Goal: Task Accomplishment & Management: Use online tool/utility

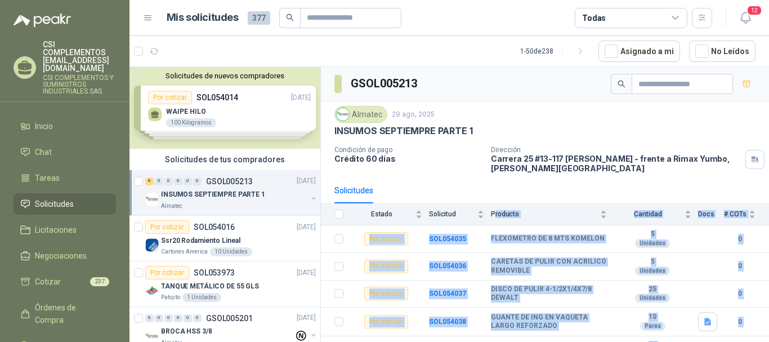
click at [212, 195] on p "INSUMOS SEPTIEMPRE PARTE 1" at bounding box center [213, 195] width 104 height 11
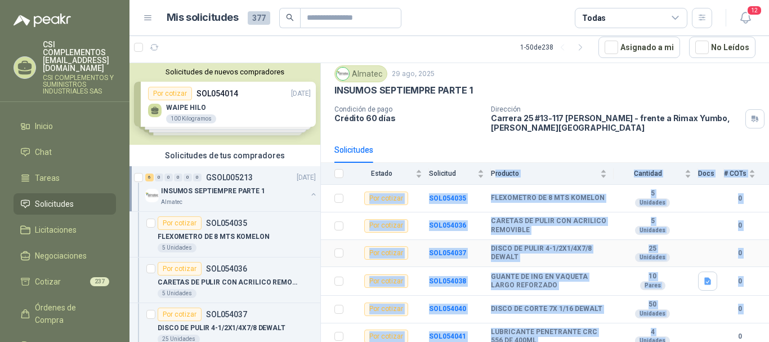
scroll to position [45, 0]
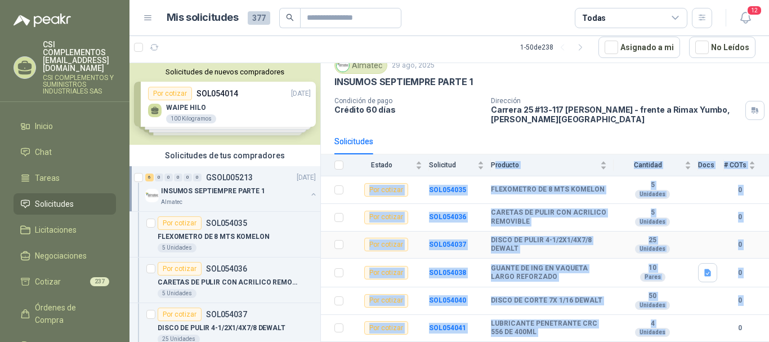
click at [514, 247] on b "DISCO DE PULIR 4-1/2X1/4X7/8 DEWALT" at bounding box center [549, 244] width 116 height 17
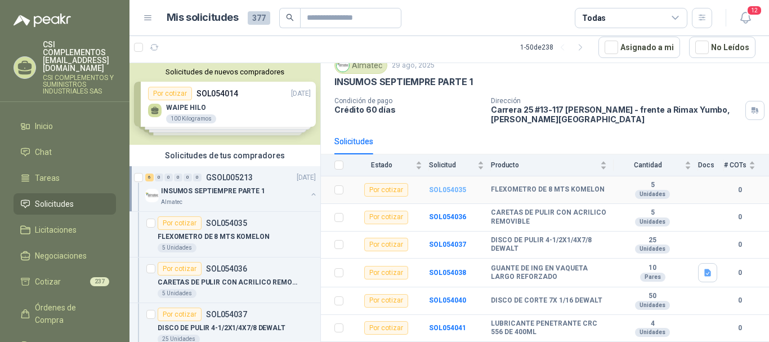
click at [442, 192] on b "SOL054035" at bounding box center [447, 190] width 37 height 8
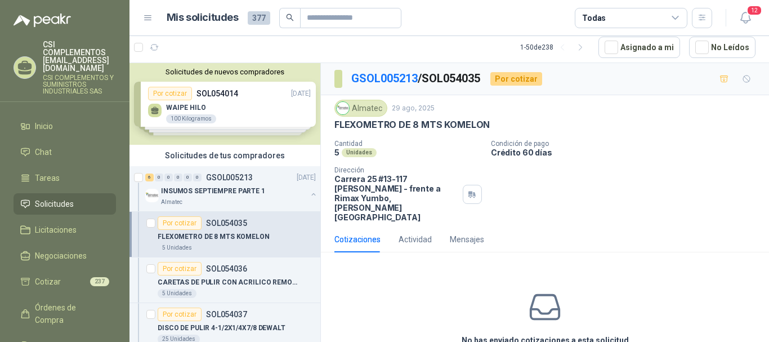
click at [337, 123] on p "FLEXOMETRO DE 8 MTS KOMELON" at bounding box center [411, 125] width 155 height 12
drag, startPoint x: 332, startPoint y: 126, endPoint x: 487, endPoint y: 132, distance: 156.1
click at [487, 132] on div "Almatec [DATE] FLEXOMETRO DE 8 MTS KOMELON Cantidad 5 Unidades Condición de pa…" at bounding box center [545, 160] width 448 height 131
copy p "FLEXOMETRO DE 8 MTS KOMELON"
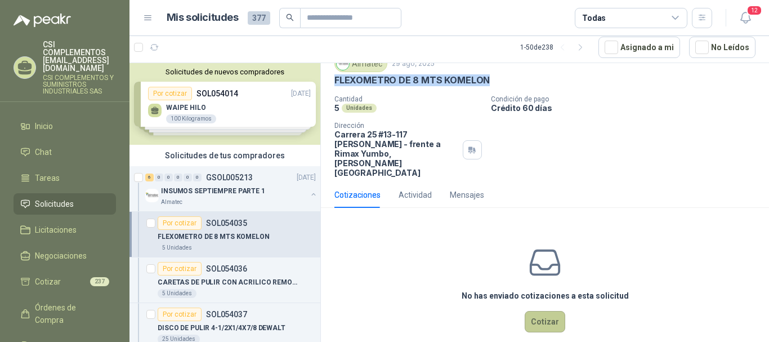
click at [532, 311] on button "Cotizar" at bounding box center [545, 321] width 41 height 21
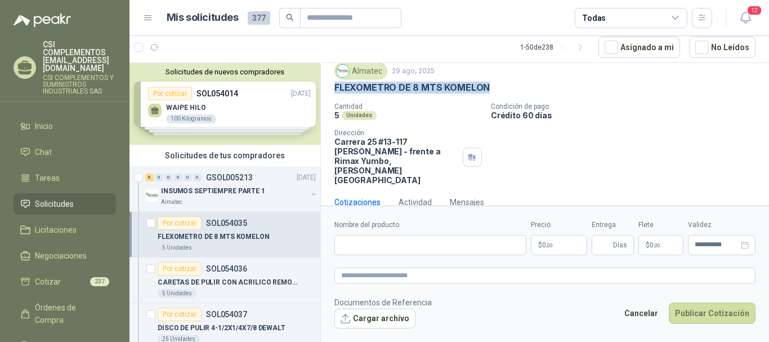
scroll to position [37, 0]
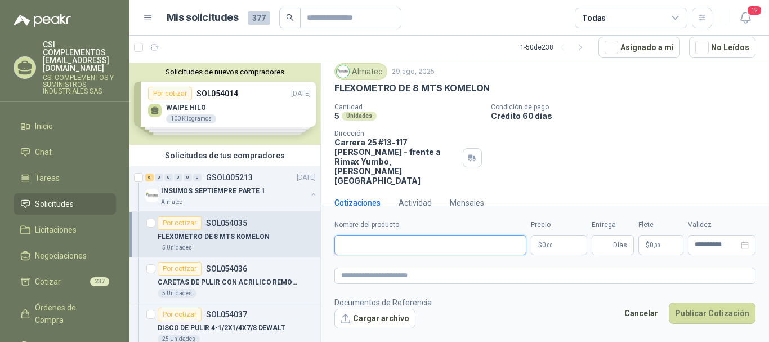
click at [400, 247] on input "Nombre del producto" at bounding box center [430, 245] width 192 height 20
paste input "**********"
type input "**********"
click at [546, 247] on span ",00" at bounding box center [549, 245] width 7 height 6
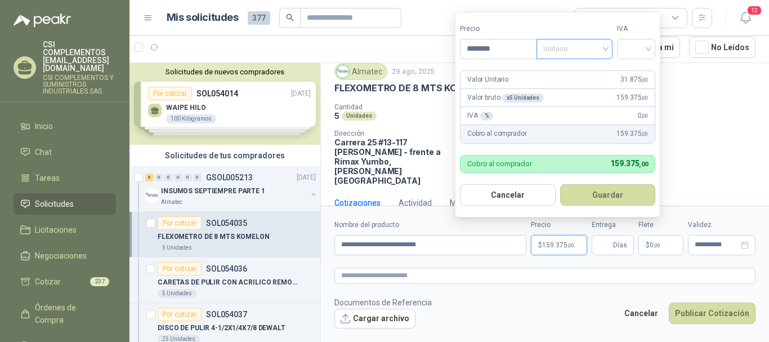
click at [606, 51] on span "Unitario" at bounding box center [574, 49] width 62 height 17
type input "********"
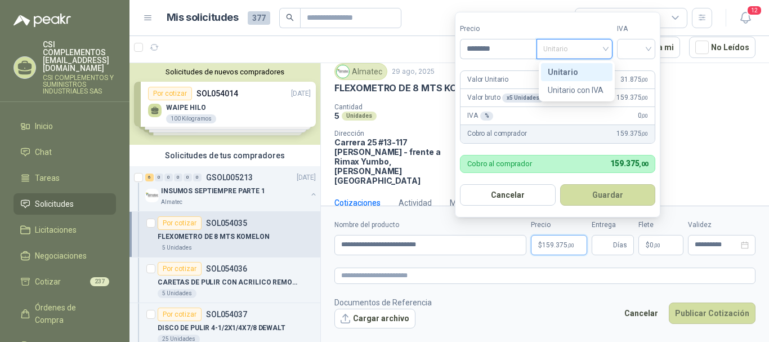
click at [595, 72] on div "Unitario" at bounding box center [577, 72] width 58 height 12
click at [654, 47] on div at bounding box center [636, 49] width 38 height 20
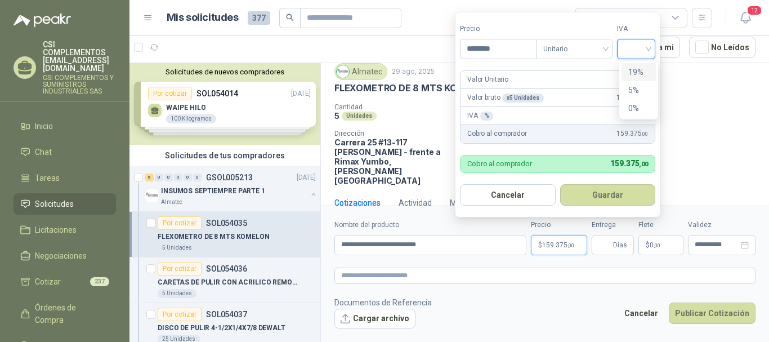
click at [636, 73] on div "19%" at bounding box center [638, 72] width 21 height 12
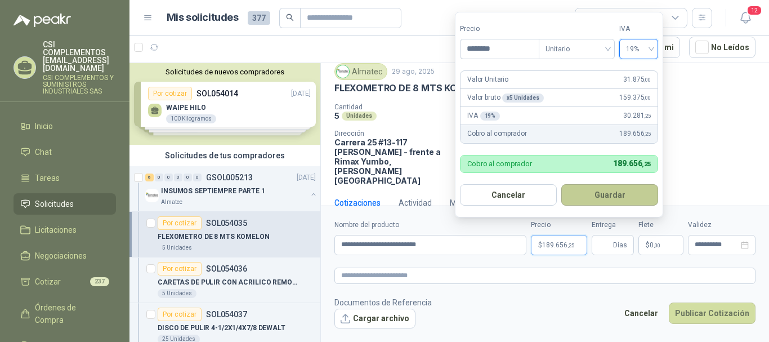
click at [604, 200] on button "Guardar" at bounding box center [609, 194] width 97 height 21
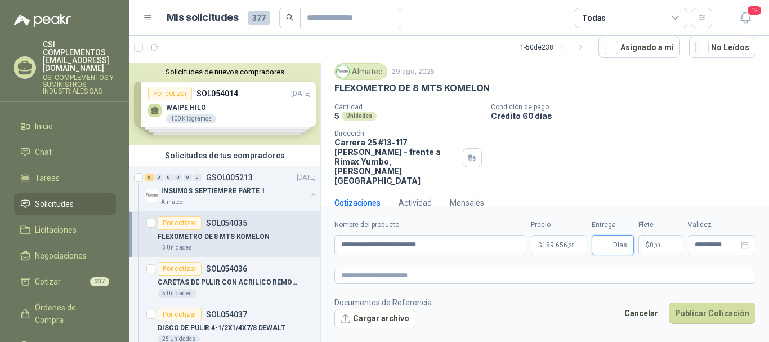
click at [610, 244] on input "Entrega" at bounding box center [604, 244] width 12 height 19
type input "*"
click at [656, 248] on span ",00" at bounding box center [657, 245] width 7 height 6
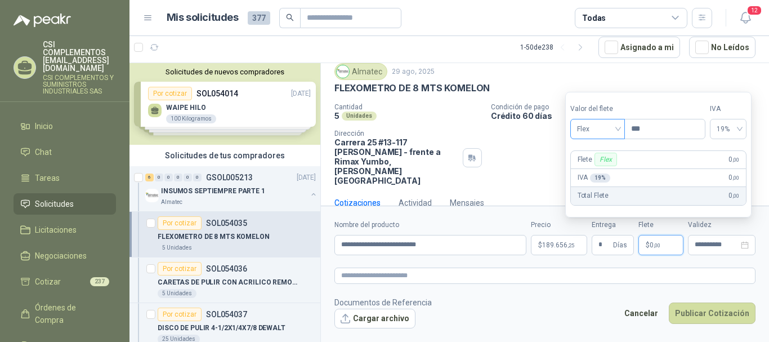
click at [620, 131] on div "Flex" at bounding box center [597, 129] width 55 height 20
click at [597, 171] on div "Incluido" at bounding box center [598, 170] width 39 height 12
click at [665, 241] on p "$ 0 ,00" at bounding box center [660, 245] width 45 height 20
click at [656, 237] on p "$ 0 ,00" at bounding box center [660, 245] width 45 height 20
click at [722, 247] on input "**********" at bounding box center [717, 244] width 44 height 7
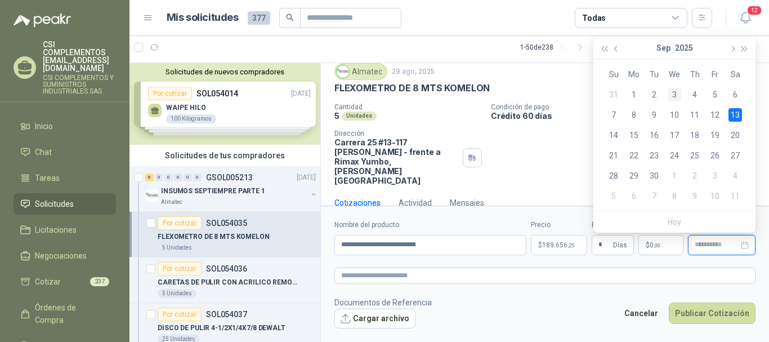
type input "**********"
click at [675, 94] on div "3" at bounding box center [675, 95] width 14 height 14
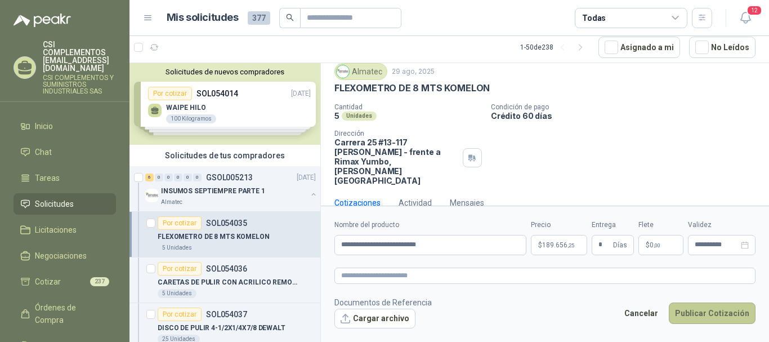
click at [727, 308] on button "Publicar Cotización" at bounding box center [712, 312] width 87 height 21
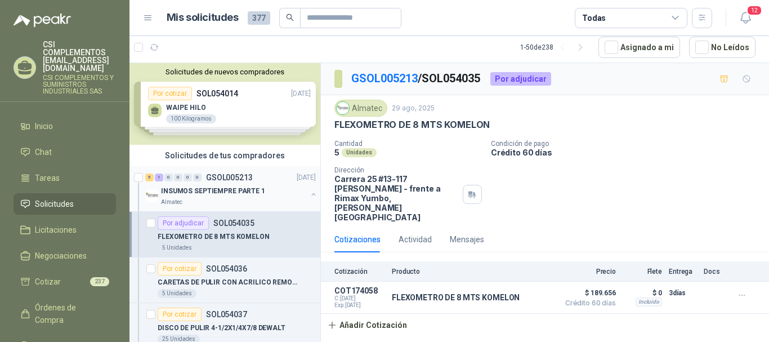
click at [215, 194] on p "INSUMOS SEPTIEMPRE PARTE 1" at bounding box center [213, 191] width 104 height 11
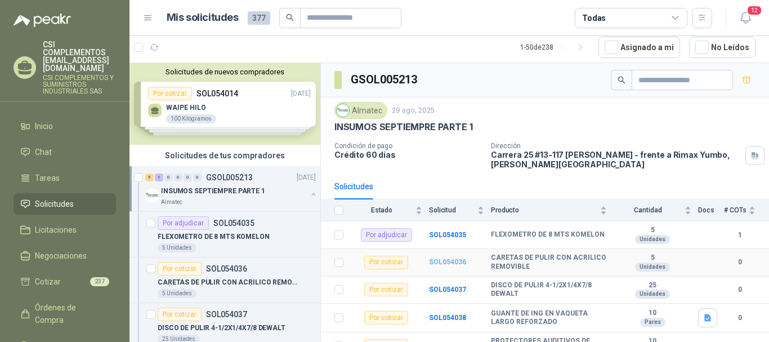
click at [453, 262] on b "SOL054036" at bounding box center [447, 262] width 37 height 8
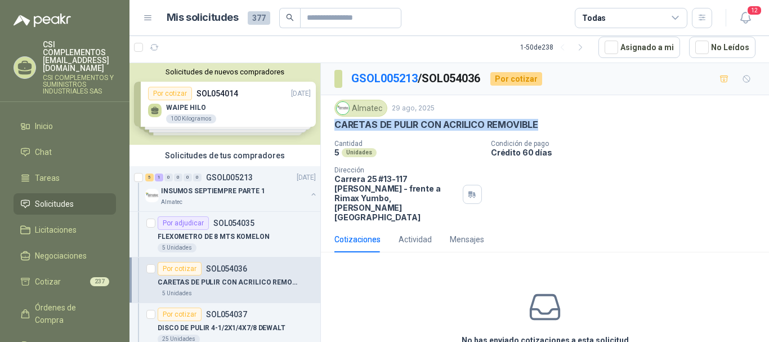
drag, startPoint x: 332, startPoint y: 120, endPoint x: 553, endPoint y: 127, distance: 221.3
click at [553, 127] on div "Almatec [DATE] CARETAS DE PULIR CON ACRILICO REMOVIBLE  Cantidad 5 Unidades Co…" at bounding box center [545, 160] width 448 height 131
copy p "CARETAS DE PULIR CON ACRILICO REMOVIBLE"
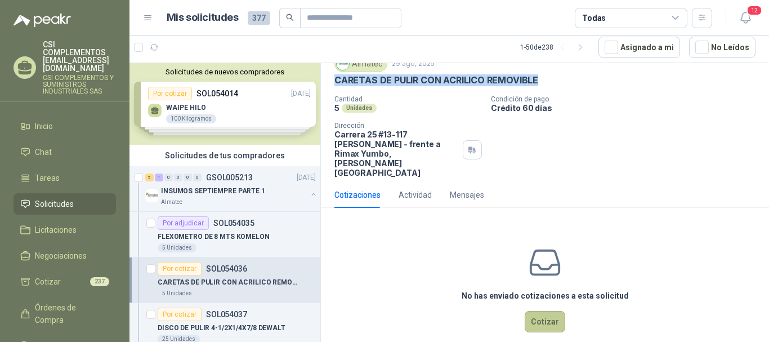
click at [532, 311] on button "Cotizar" at bounding box center [545, 321] width 41 height 21
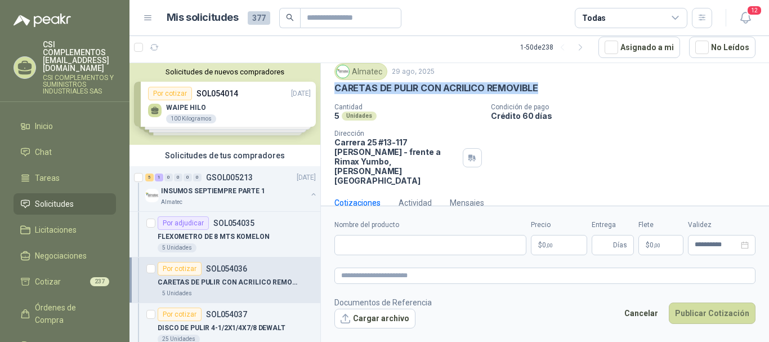
scroll to position [37, 0]
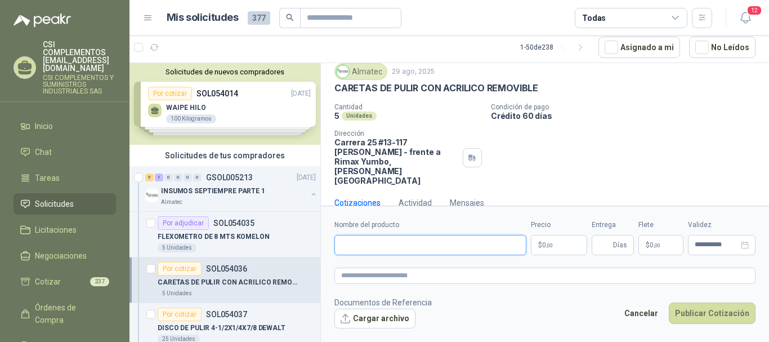
click at [404, 250] on input "Nombre del producto" at bounding box center [430, 245] width 192 height 20
paste input "**********"
type input "**********"
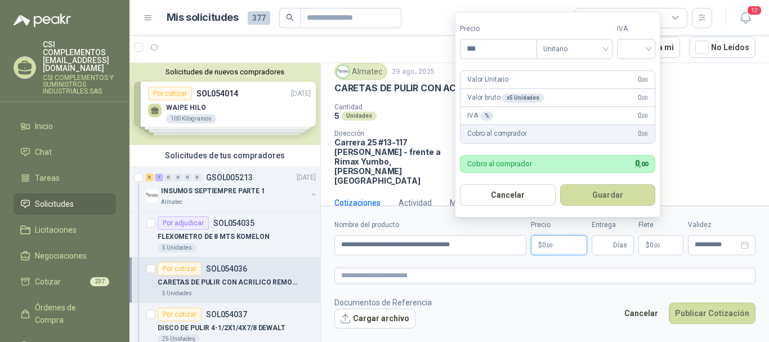
click at [563, 247] on p "$ 0 ,00" at bounding box center [559, 245] width 56 height 20
type input "********"
click at [611, 195] on button "Guardar" at bounding box center [608, 194] width 96 height 21
click at [645, 52] on input "search" at bounding box center [636, 47] width 25 height 17
click at [632, 69] on div "19%" at bounding box center [638, 72] width 21 height 12
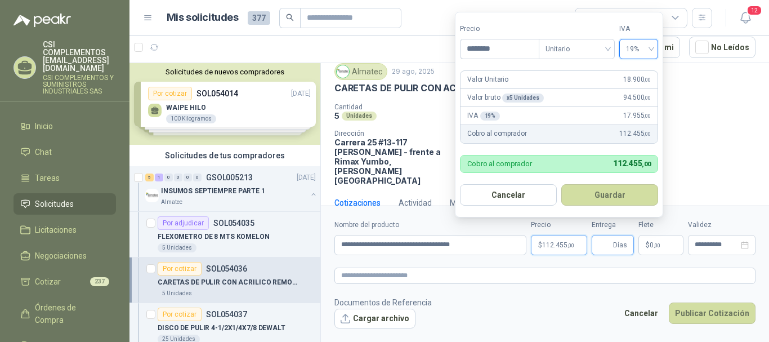
click at [610, 242] on input "Entrega" at bounding box center [604, 244] width 12 height 19
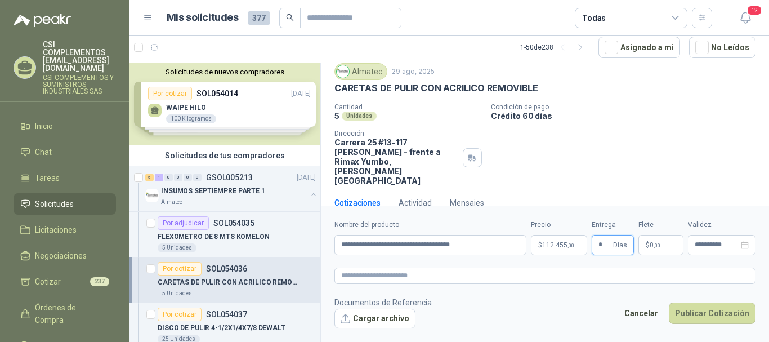
type input "*"
drag, startPoint x: 664, startPoint y: 246, endPoint x: 660, endPoint y: 230, distance: 16.8
click at [664, 246] on p "$ 0 ,00" at bounding box center [660, 245] width 45 height 20
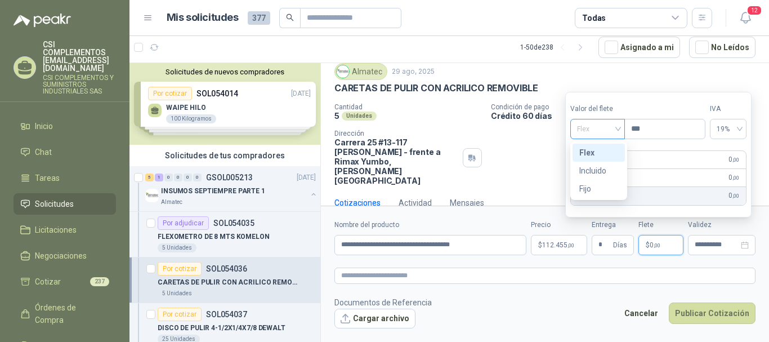
click at [621, 125] on div "Flex" at bounding box center [597, 129] width 55 height 20
click at [590, 171] on div "Incluido" at bounding box center [598, 170] width 39 height 12
click at [748, 127] on div "0%" at bounding box center [730, 129] width 35 height 20
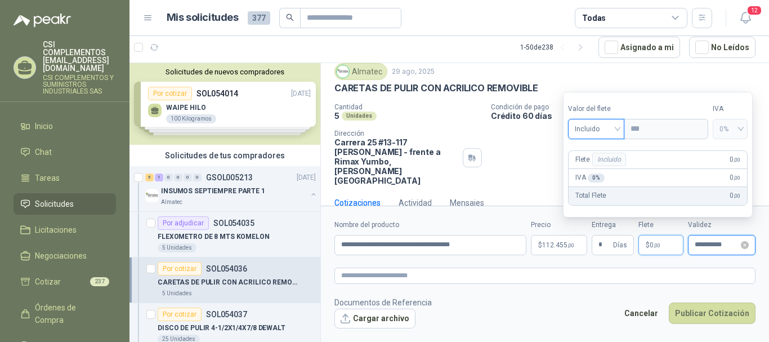
click at [712, 247] on input "**********" at bounding box center [717, 244] width 44 height 7
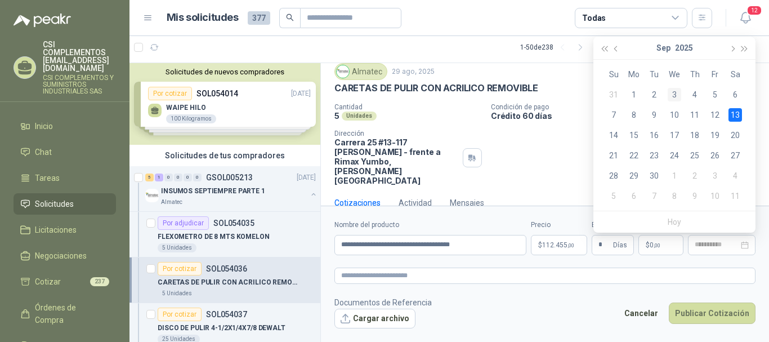
click at [677, 92] on div "3" at bounding box center [675, 95] width 14 height 14
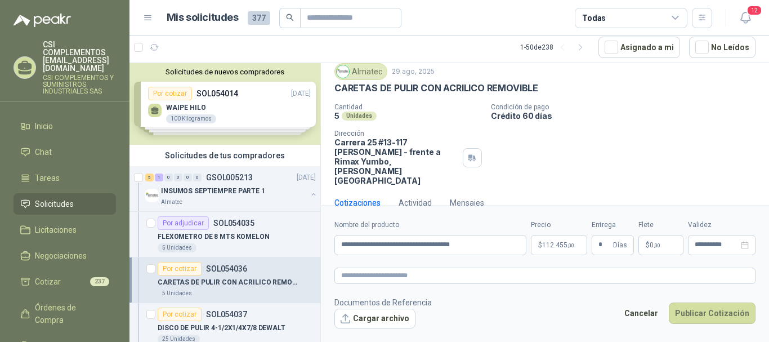
type input "**********"
click at [688, 307] on button "Publicar Cotización" at bounding box center [712, 312] width 87 height 21
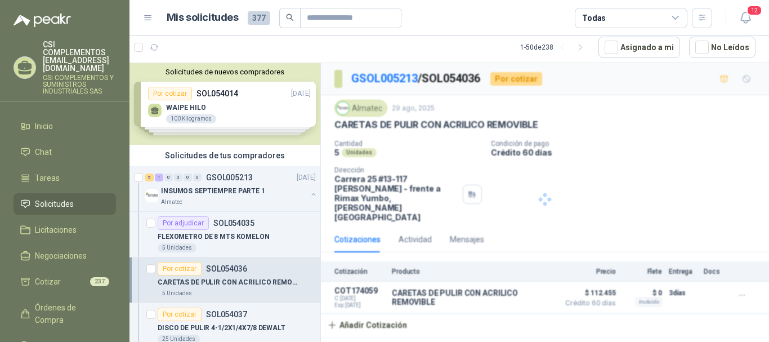
scroll to position [0, 0]
click at [209, 189] on p "INSUMOS SEPTIEMPRE PARTE 1" at bounding box center [213, 191] width 104 height 11
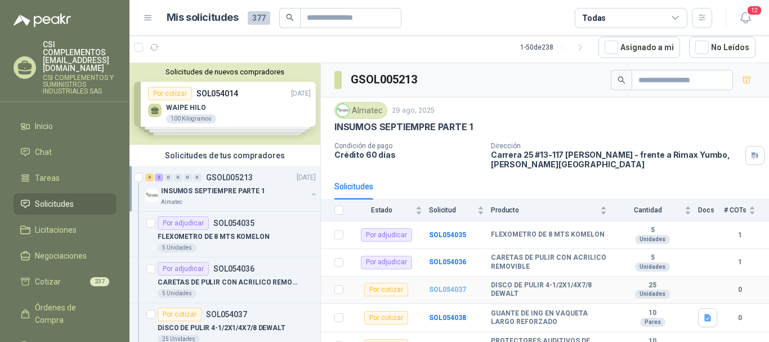
click at [436, 292] on b "SOL054037" at bounding box center [447, 289] width 37 height 8
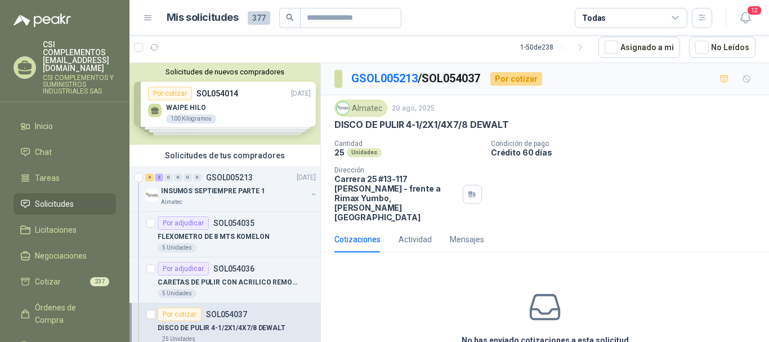
click at [379, 128] on p "DISCO DE PULIR 4-1/2X1/4X7/8 DEWALT" at bounding box center [421, 125] width 175 height 12
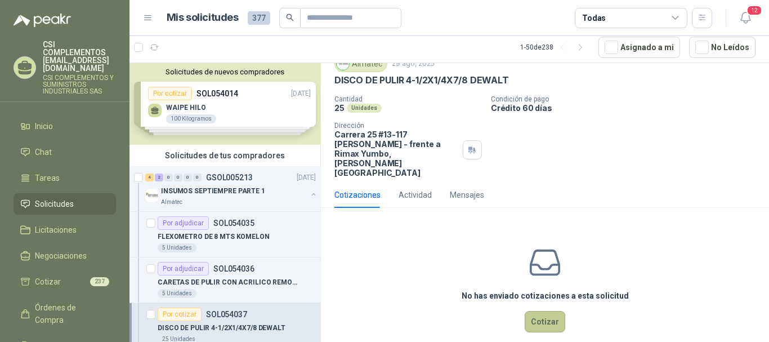
click at [535, 311] on button "Cotizar" at bounding box center [545, 321] width 41 height 21
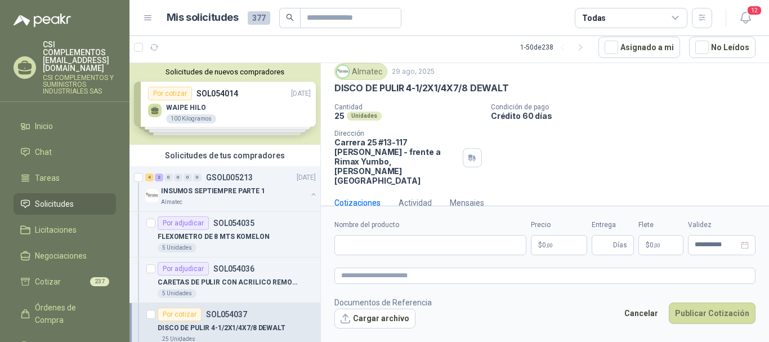
scroll to position [37, 0]
drag, startPoint x: 333, startPoint y: 84, endPoint x: 517, endPoint y: 93, distance: 184.3
click at [517, 93] on div "Almatec [DATE] DISCO DE PULIR 4-1/2X1/4X7/8 DEWALT Cantidad 25 Unidades Condici…" at bounding box center [545, 124] width 448 height 131
copy p "DISCO DE PULIR 4-1/2X1/4X7/8 DEWALT"
click at [386, 249] on input "Nombre del producto" at bounding box center [430, 245] width 192 height 20
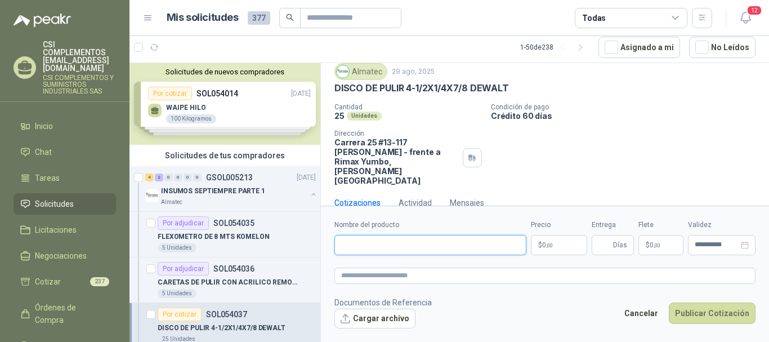
paste input "**********"
type input "**********"
click at [557, 243] on p "$ 0 ,00" at bounding box center [559, 245] width 56 height 20
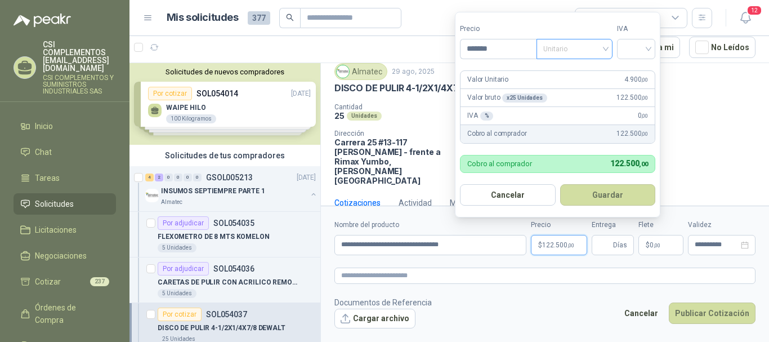
click at [612, 45] on div "Unitario" at bounding box center [574, 49] width 76 height 20
type input "*******"
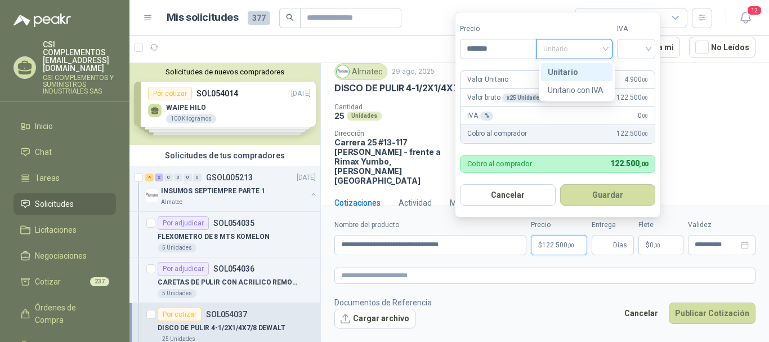
click at [584, 71] on div "Unitario" at bounding box center [577, 72] width 58 height 12
click at [651, 46] on div at bounding box center [636, 49] width 38 height 20
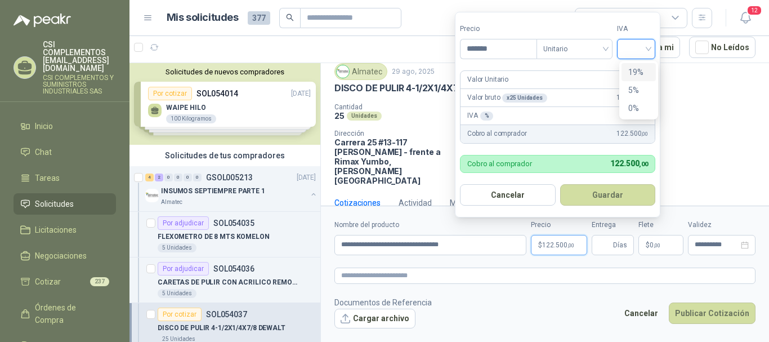
click at [633, 70] on div "19%" at bounding box center [638, 72] width 21 height 12
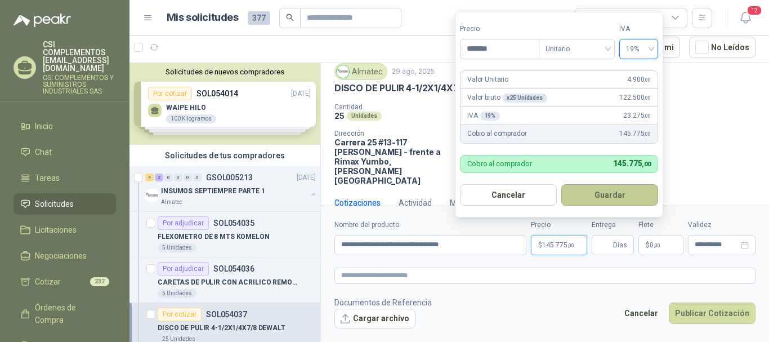
click at [605, 198] on button "Guardar" at bounding box center [609, 194] width 97 height 21
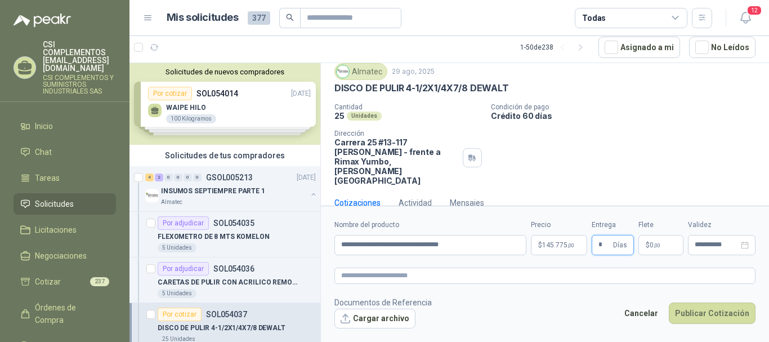
type input "*"
click at [650, 243] on span "0 ,00" at bounding box center [655, 244] width 11 height 7
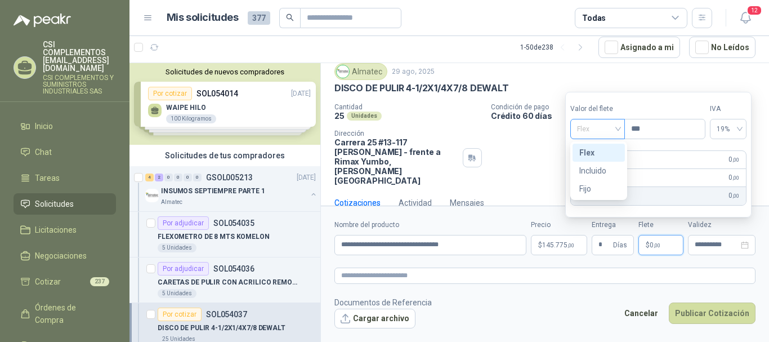
click at [618, 129] on span "Flex" at bounding box center [597, 128] width 41 height 17
click at [605, 169] on div "Incluido" at bounding box center [598, 170] width 39 height 12
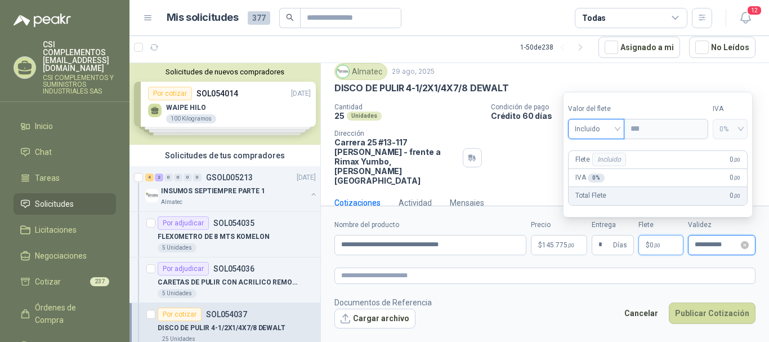
click at [717, 245] on input "**********" at bounding box center [717, 244] width 44 height 7
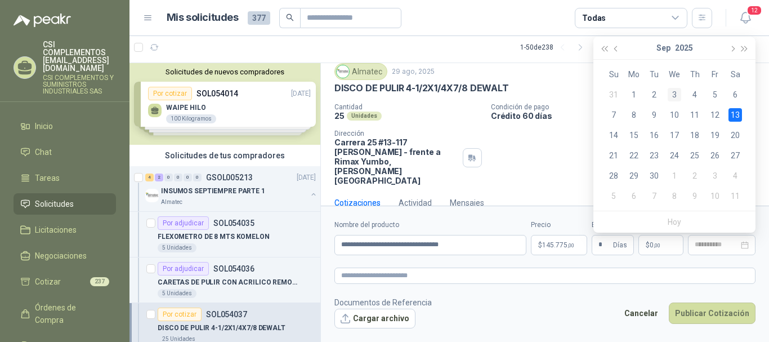
click at [677, 99] on div "3" at bounding box center [675, 95] width 14 height 14
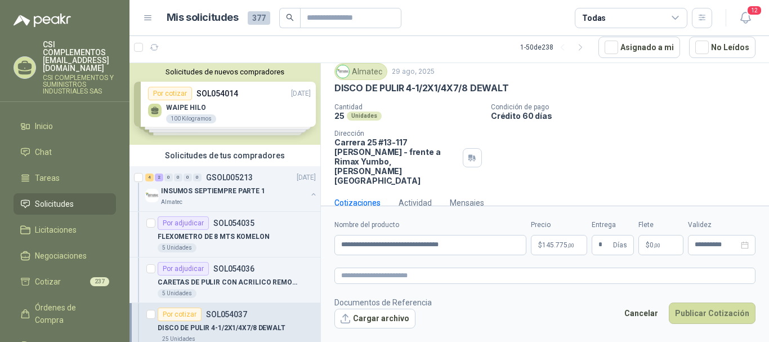
type input "**********"
click at [699, 310] on button "Publicar Cotización" at bounding box center [712, 312] width 87 height 21
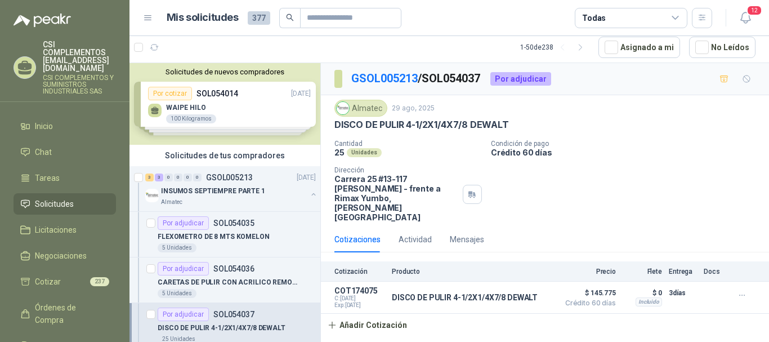
scroll to position [0, 0]
click at [213, 193] on p "INSUMOS SEPTIEMPRE PARTE 1" at bounding box center [213, 191] width 104 height 11
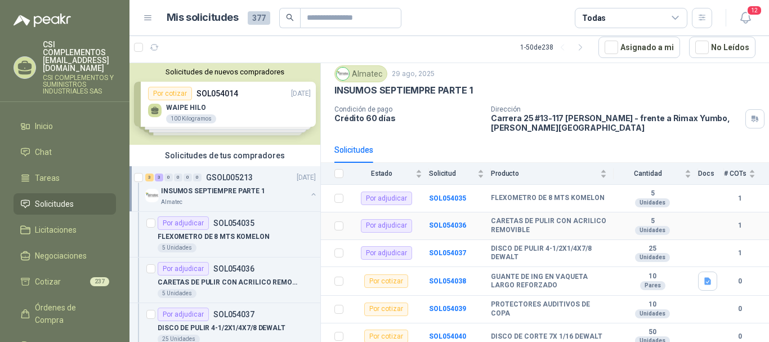
scroll to position [56, 0]
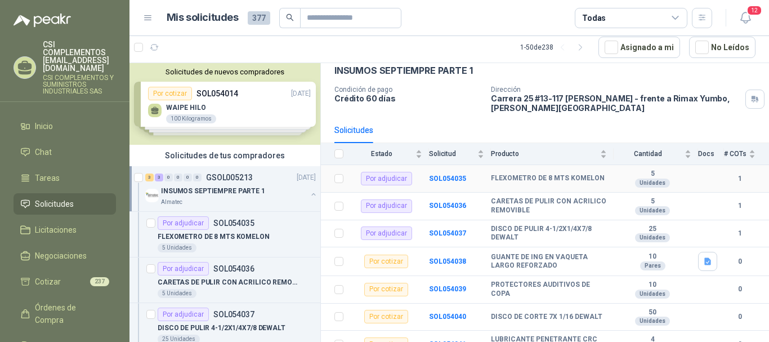
click at [514, 177] on b "FLEXOMETRO DE 8 MTS KOMELON" at bounding box center [548, 178] width 114 height 9
click at [441, 176] on b "SOL054035" at bounding box center [447, 179] width 37 height 8
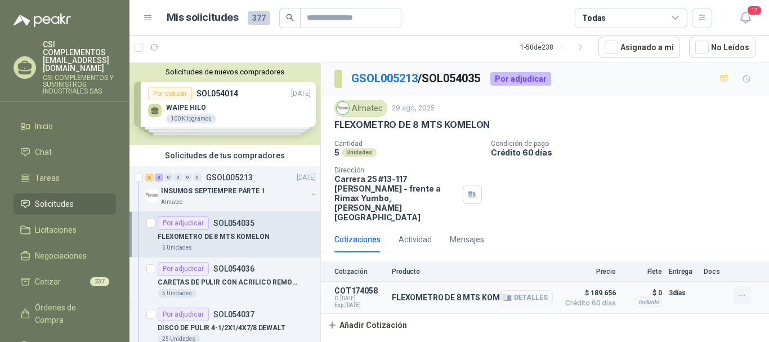
click at [741, 286] on button "button" at bounding box center [742, 295] width 18 height 18
click at [699, 232] on button "Editar" at bounding box center [719, 231] width 90 height 18
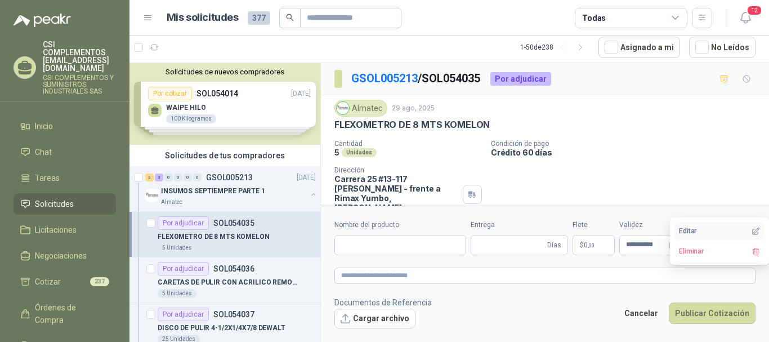
type input "**********"
type input "*"
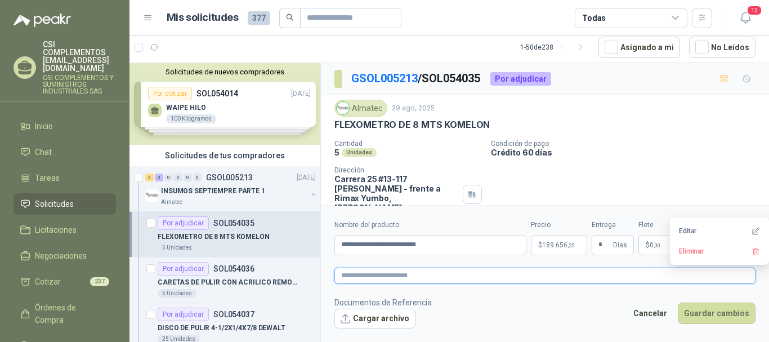
click at [640, 281] on textarea at bounding box center [544, 275] width 421 height 16
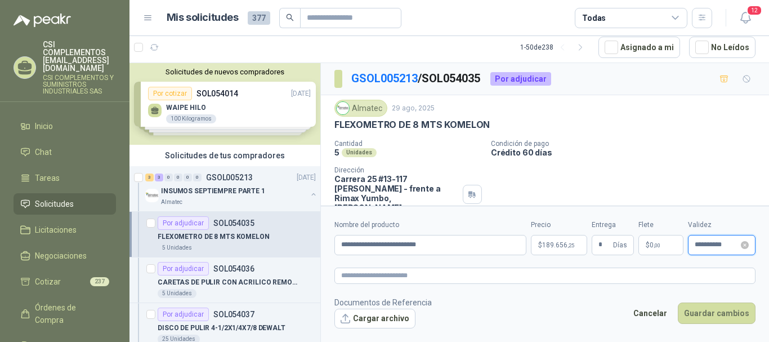
click at [712, 245] on input "**********" at bounding box center [717, 244] width 44 height 7
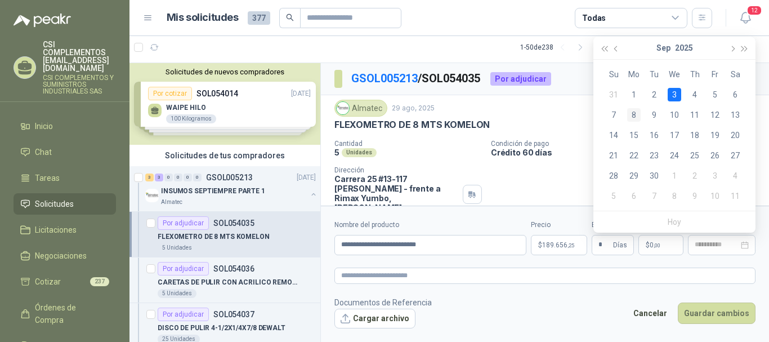
click at [636, 114] on div "8" at bounding box center [634, 115] width 14 height 14
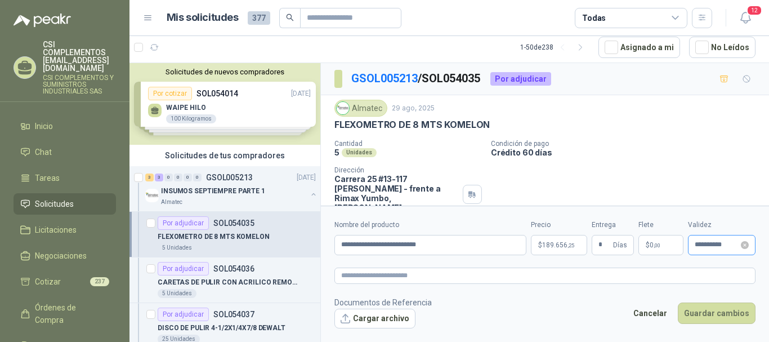
type input "**********"
click at [721, 307] on button "Guardar cambios" at bounding box center [717, 312] width 78 height 21
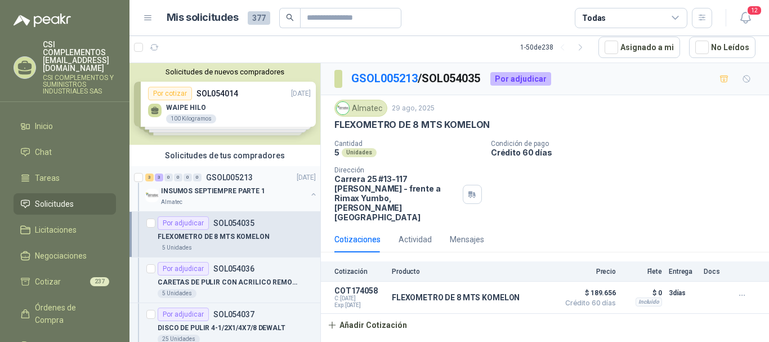
click at [195, 196] on div "INSUMOS SEPTIEMPRE PARTE 1" at bounding box center [234, 191] width 146 height 14
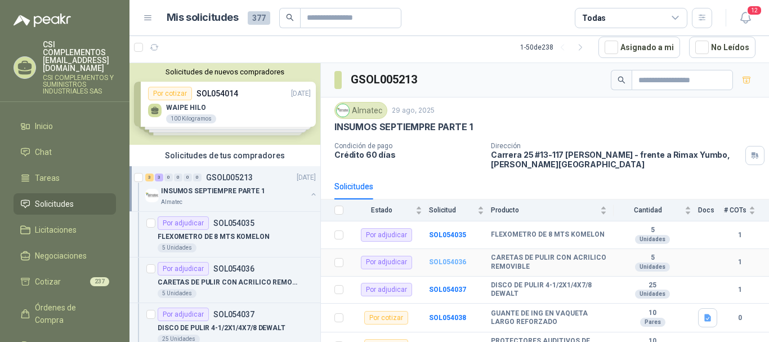
click at [445, 263] on b "SOL054036" at bounding box center [447, 262] width 37 height 8
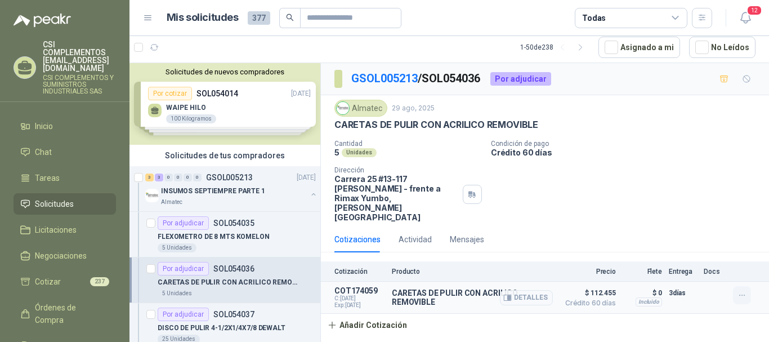
click at [741, 290] on icon "button" at bounding box center [742, 295] width 10 height 10
click at [698, 229] on button "Editar" at bounding box center [719, 231] width 90 height 18
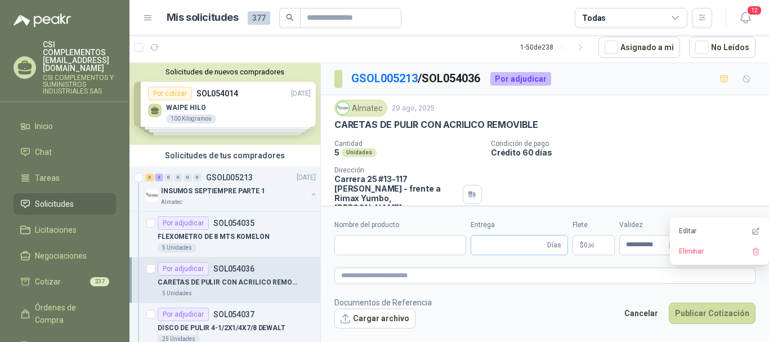
type input "**********"
type input "*"
type input "**********"
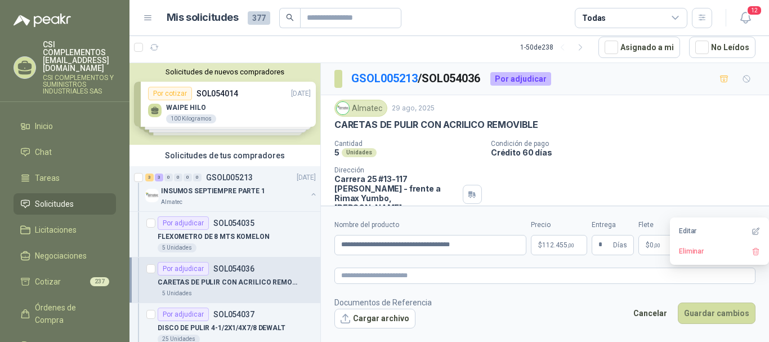
click at [670, 163] on div "Cantidad 5 Unidades Condición de pago Crédito 60 días Dirección Carrera 25 #13-…" at bounding box center [544, 181] width 421 height 82
click at [745, 246] on icon "close-circle" at bounding box center [745, 245] width 8 height 8
click at [715, 246] on input "**********" at bounding box center [717, 244] width 44 height 7
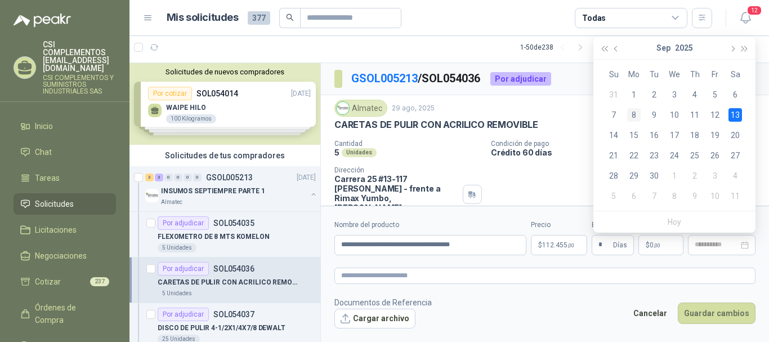
click at [636, 114] on div "8" at bounding box center [634, 115] width 14 height 14
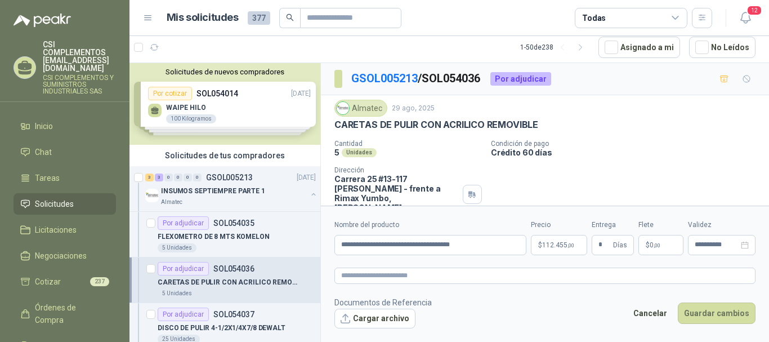
type input "**********"
click at [718, 309] on button "Guardar cambios" at bounding box center [717, 312] width 78 height 21
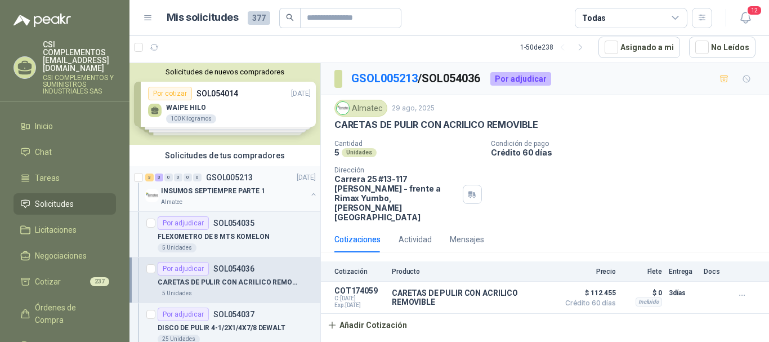
click at [216, 196] on div "INSUMOS SEPTIEMPRE PARTE 1" at bounding box center [234, 191] width 146 height 14
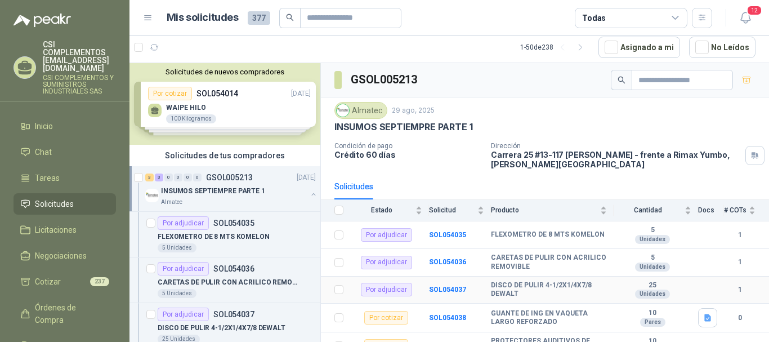
click at [671, 294] on div "25 Unidades" at bounding box center [653, 290] width 78 height 18
click at [649, 293] on div "Unidades" at bounding box center [652, 293] width 35 height 9
click at [446, 291] on b "SOL054037" at bounding box center [447, 289] width 37 height 8
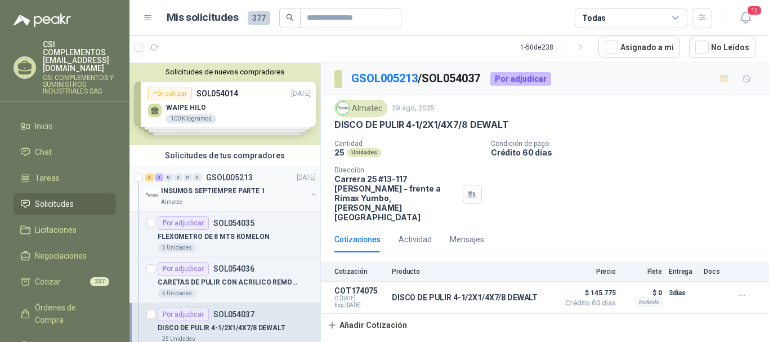
click at [208, 173] on p "GSOL005213" at bounding box center [229, 177] width 47 height 8
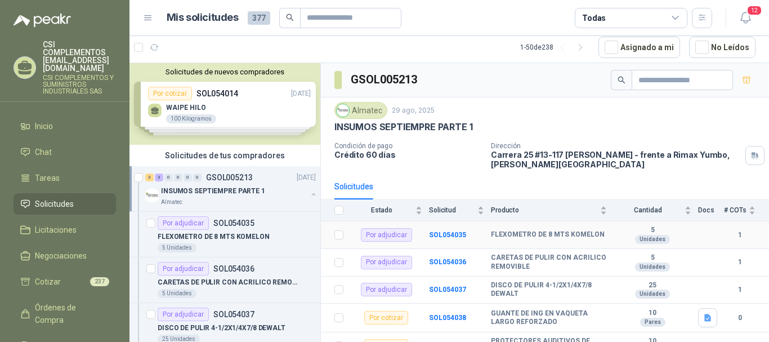
click at [444, 230] on td "SOL054035" at bounding box center [460, 235] width 62 height 28
click at [452, 233] on b "SOL054035" at bounding box center [447, 235] width 37 height 8
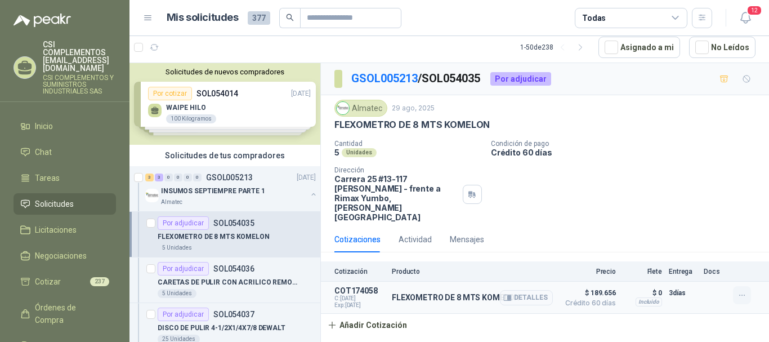
click at [745, 290] on icon "button" at bounding box center [742, 295] width 10 height 10
click at [696, 226] on button "Editar" at bounding box center [719, 231] width 90 height 18
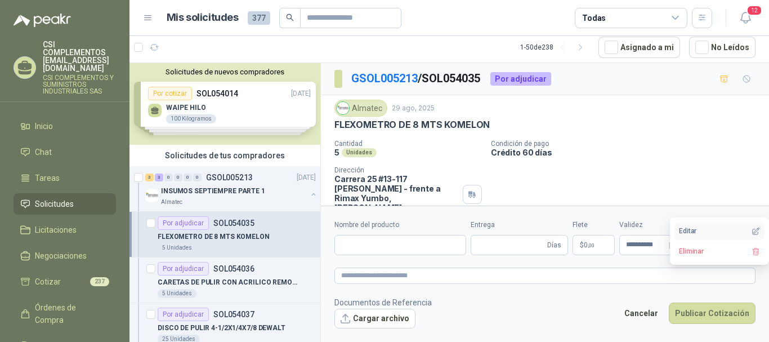
type input "**********"
type input "*"
type input "**********"
click at [631, 289] on form "**********" at bounding box center [545, 273] width 448 height 136
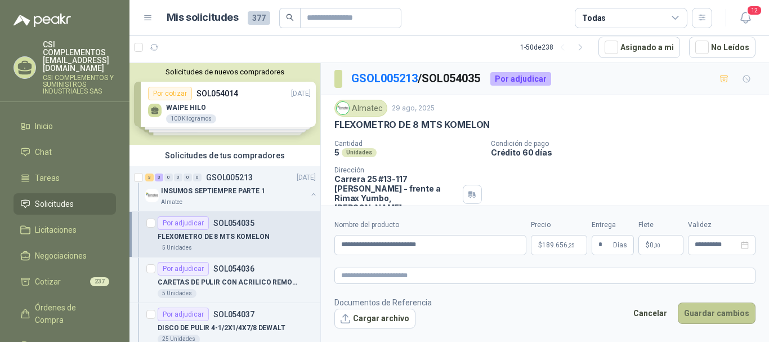
click at [744, 311] on button "Guardar cambios" at bounding box center [717, 312] width 78 height 21
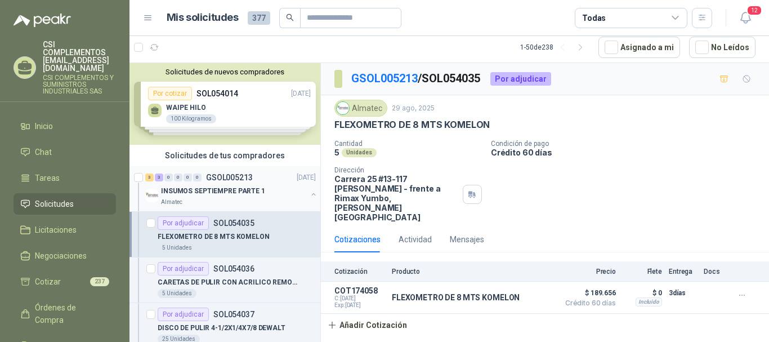
click at [218, 195] on p "INSUMOS SEPTIEMPRE PARTE 1" at bounding box center [213, 191] width 104 height 11
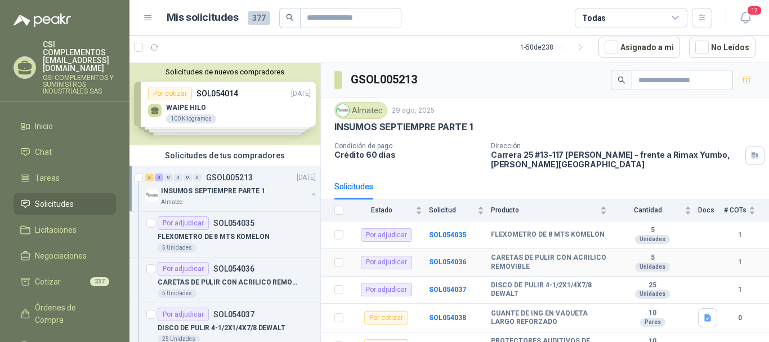
click at [554, 263] on b "CARETAS DE PULIR CON ACRILICO REMOVIBLE" at bounding box center [549, 261] width 116 height 17
click at [436, 261] on b "SOL054036" at bounding box center [447, 262] width 37 height 8
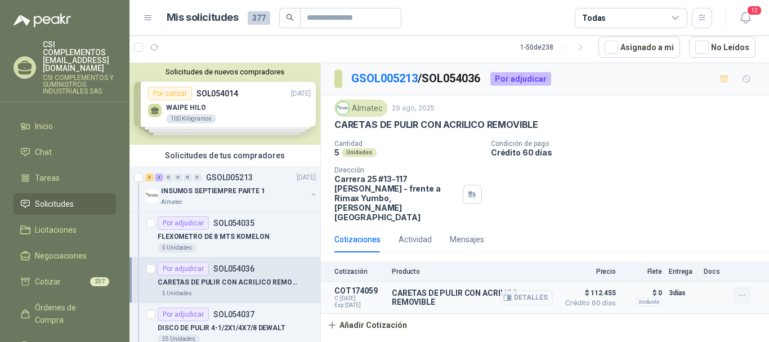
click at [744, 295] on icon "button" at bounding box center [741, 295] width 5 height 1
click at [707, 231] on button "Editar" at bounding box center [719, 231] width 90 height 18
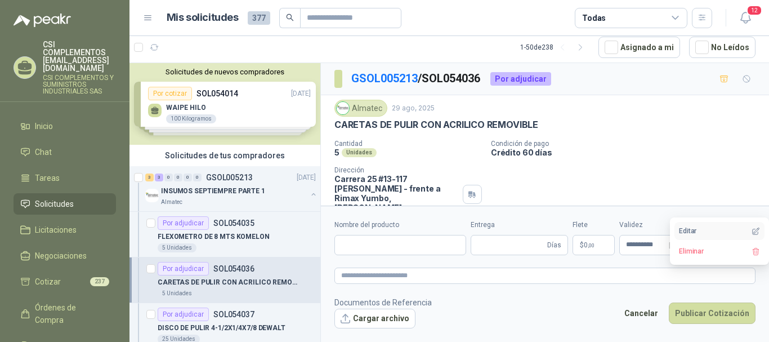
type input "**********"
type input "*"
type input "**********"
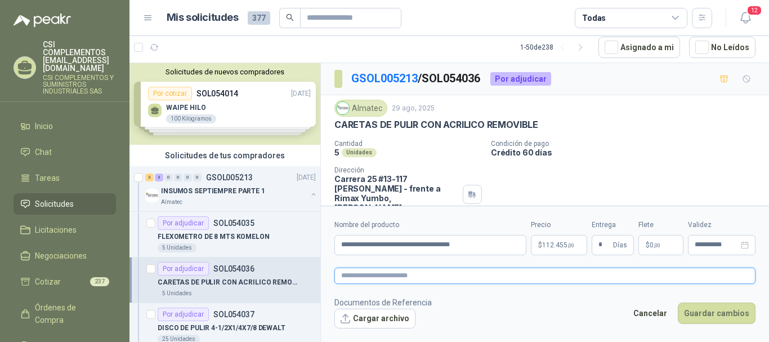
click at [633, 279] on textarea at bounding box center [544, 275] width 421 height 16
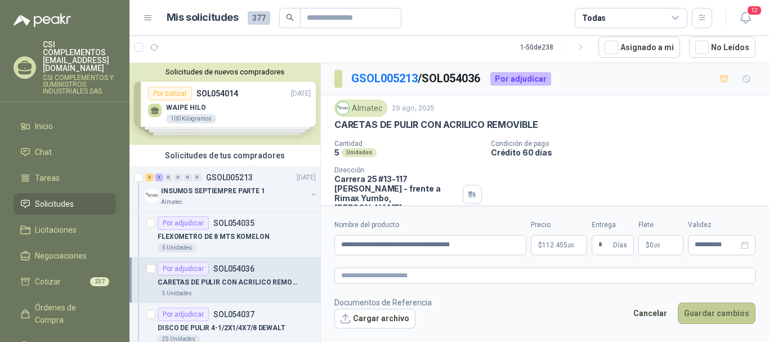
click at [703, 312] on button "Guardar cambios" at bounding box center [717, 312] width 78 height 21
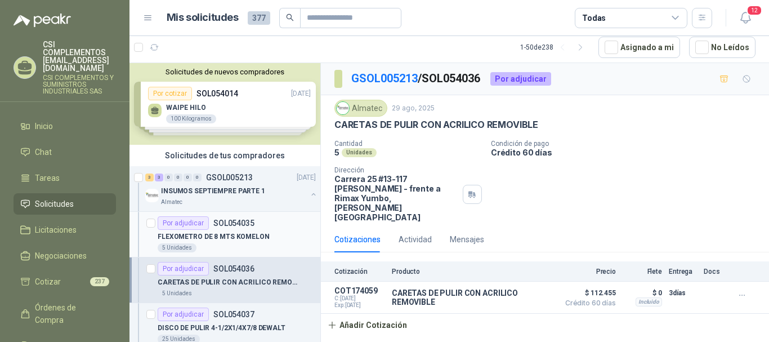
click at [236, 236] on p "FLEXOMETRO DE 8 MTS KOMELON" at bounding box center [214, 236] width 112 height 11
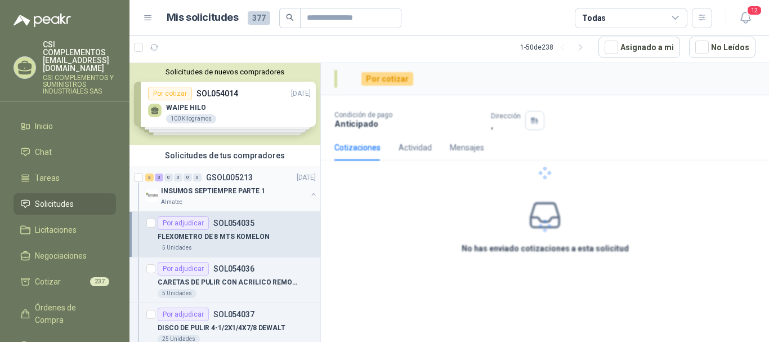
click at [242, 189] on p "INSUMOS SEPTIEMPRE PARTE 1" at bounding box center [213, 191] width 104 height 11
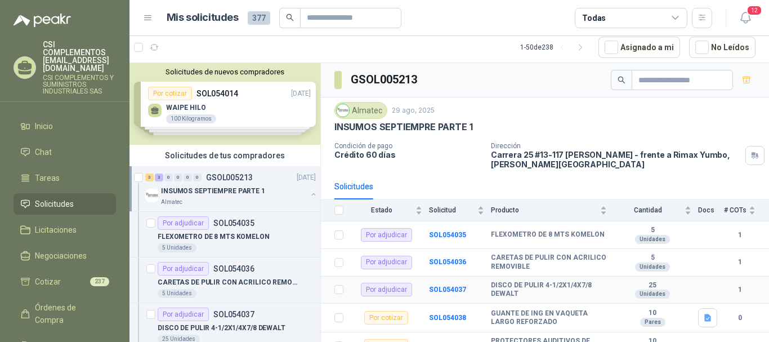
scroll to position [100, 0]
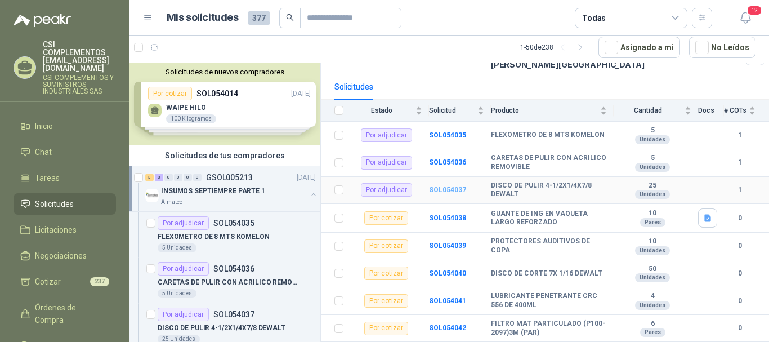
click at [431, 189] on b "SOL054037" at bounding box center [447, 190] width 37 height 8
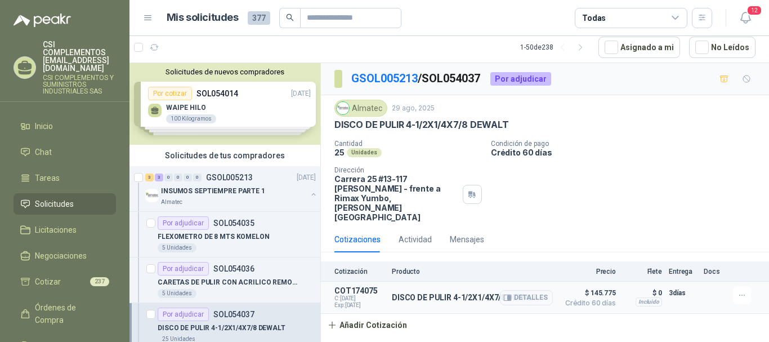
click at [751, 286] on div at bounding box center [744, 295] width 23 height 18
click at [738, 290] on icon "button" at bounding box center [742, 295] width 10 height 10
click at [686, 229] on button "Editar" at bounding box center [719, 231] width 90 height 18
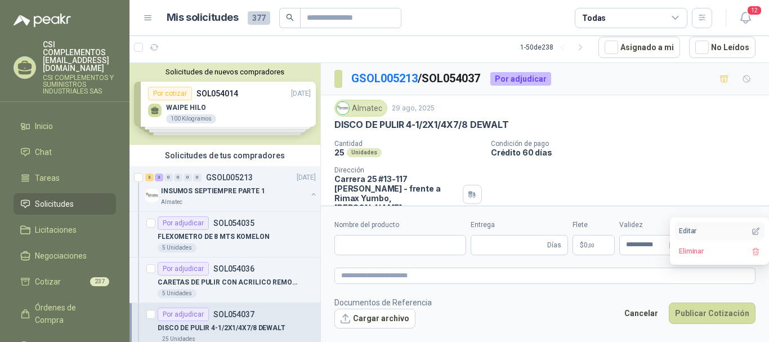
type input "**********"
type input "*"
type input "**********"
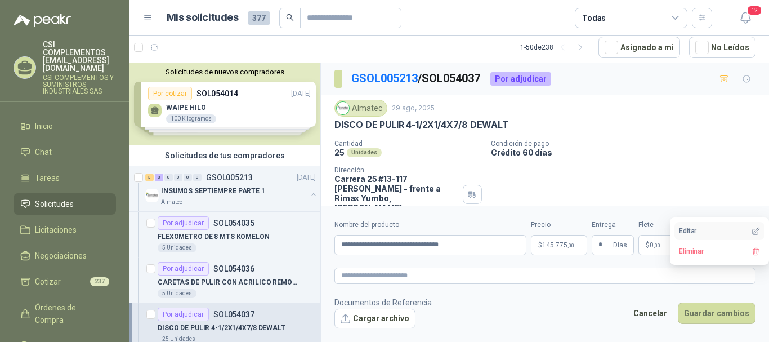
click at [687, 222] on button "Editar" at bounding box center [719, 231] width 90 height 18
click at [693, 225] on button "Editar" at bounding box center [719, 231] width 90 height 18
click at [699, 233] on button "Editar" at bounding box center [719, 231] width 90 height 18
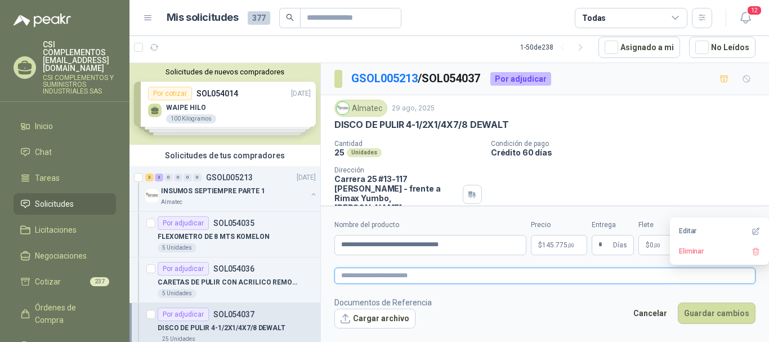
click at [615, 279] on textarea at bounding box center [544, 275] width 421 height 16
click at [747, 245] on icon "close-circle" at bounding box center [745, 245] width 8 height 8
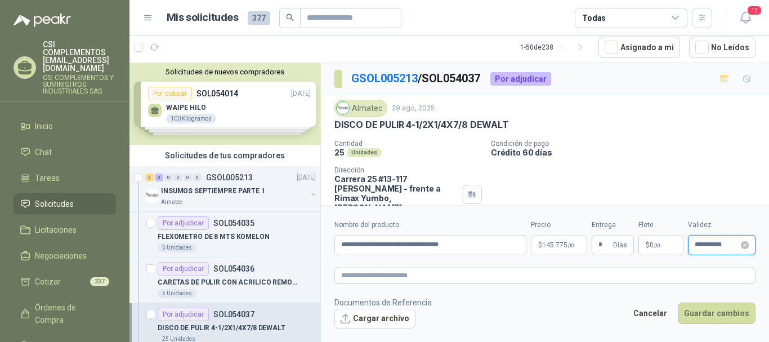
click at [728, 241] on input "**********" at bounding box center [717, 244] width 44 height 7
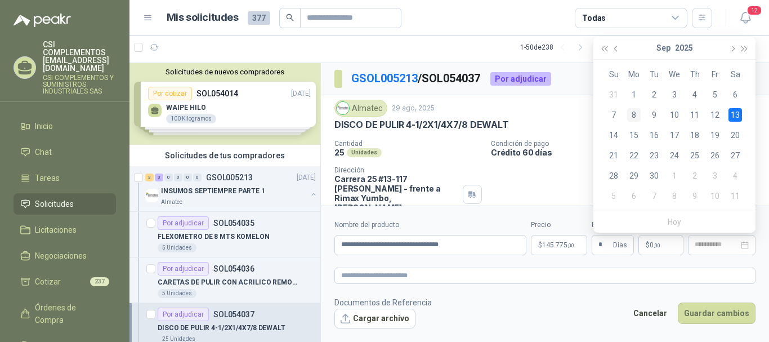
click at [632, 117] on div "8" at bounding box center [634, 115] width 14 height 14
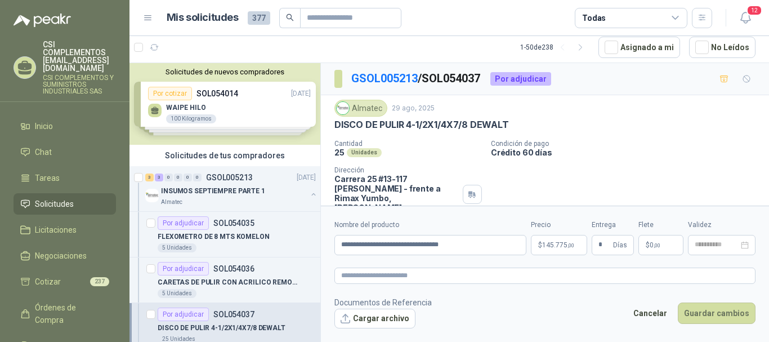
type input "**********"
click at [707, 311] on button "Guardar cambios" at bounding box center [717, 312] width 78 height 21
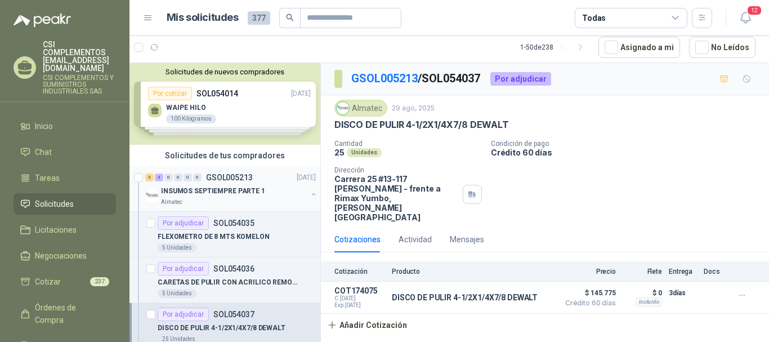
click at [216, 179] on p "GSOL005213" at bounding box center [229, 177] width 47 height 8
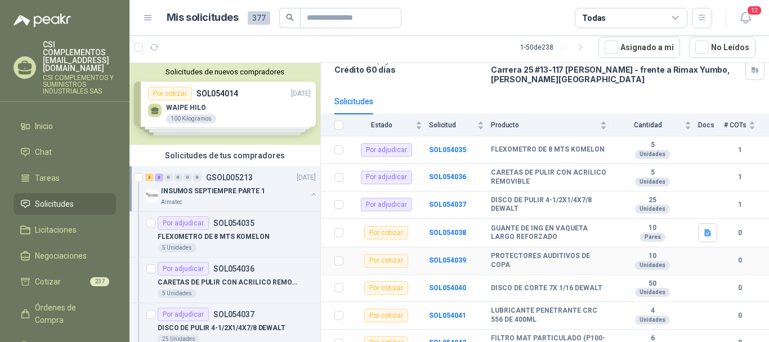
scroll to position [100, 0]
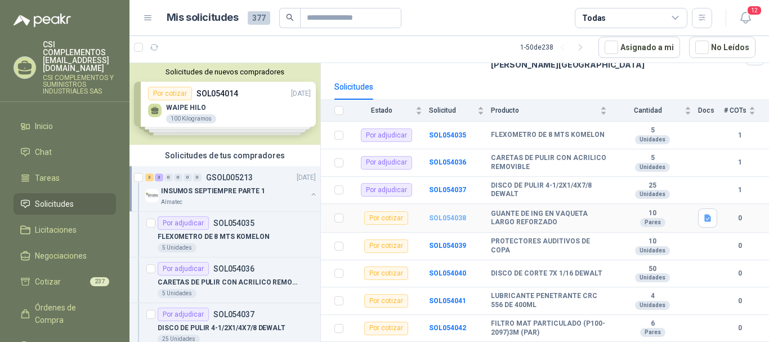
click at [441, 214] on b "SOL054038" at bounding box center [447, 218] width 37 height 8
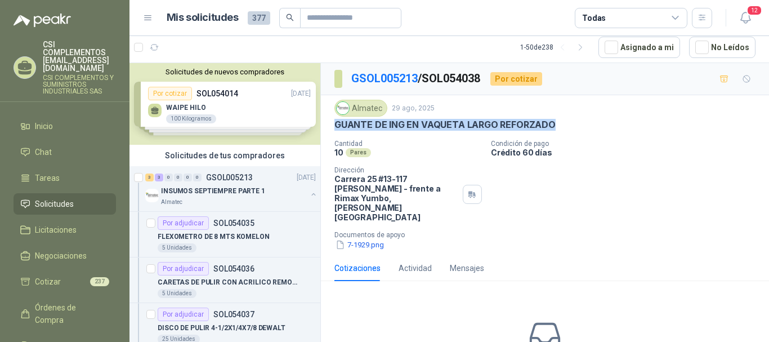
drag, startPoint x: 335, startPoint y: 129, endPoint x: 574, endPoint y: 127, distance: 238.7
click at [574, 127] on div "GUANTE DE ING EN VAQUETA LARGO REFORZADO" at bounding box center [544, 125] width 421 height 12
copy p "GUANTE DE ING EN VAQUETA LARGO REFORZADO"
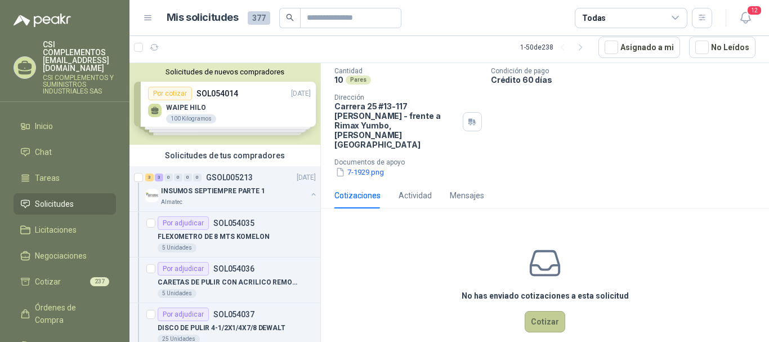
click at [540, 311] on button "Cotizar" at bounding box center [545, 321] width 41 height 21
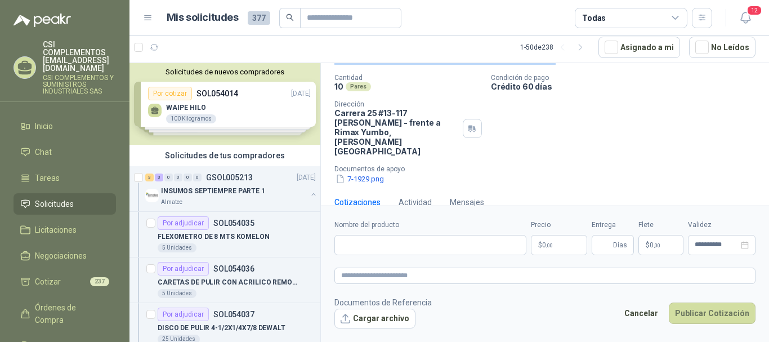
scroll to position [65, 0]
click at [381, 252] on input "Nombre del producto" at bounding box center [430, 245] width 192 height 20
paste input "**********"
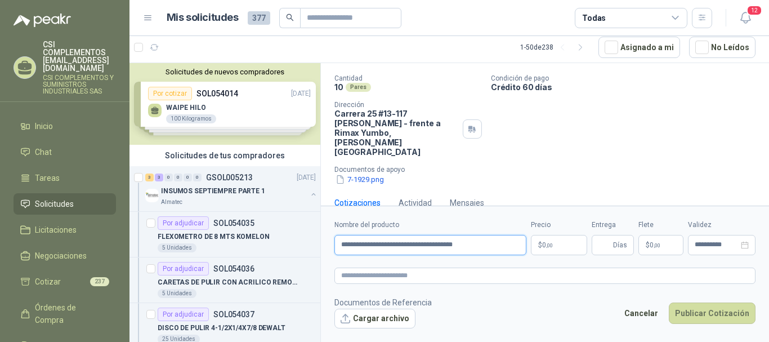
type input "**********"
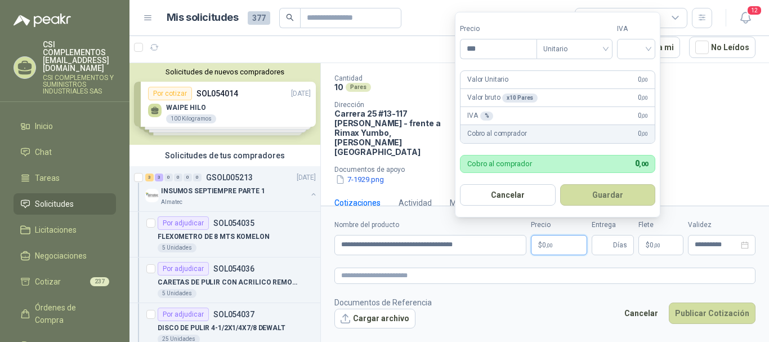
click at [546, 244] on span ",00" at bounding box center [549, 245] width 7 height 6
drag, startPoint x: 608, startPoint y: 51, endPoint x: 602, endPoint y: 59, distance: 9.6
click at [606, 51] on span "Unitario" at bounding box center [574, 49] width 62 height 17
type input "********"
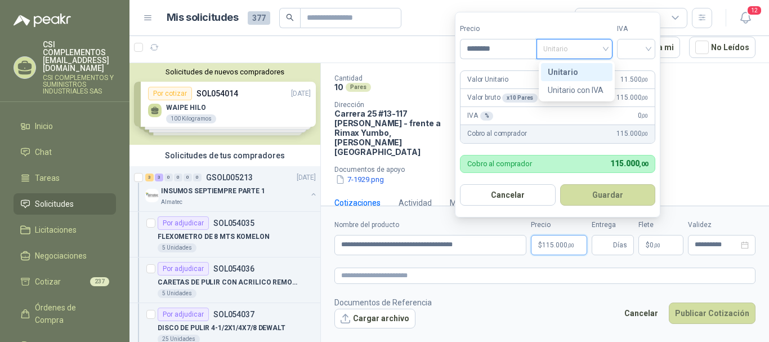
click at [585, 69] on div "Unitario" at bounding box center [577, 72] width 58 height 12
click at [655, 43] on div at bounding box center [636, 49] width 38 height 20
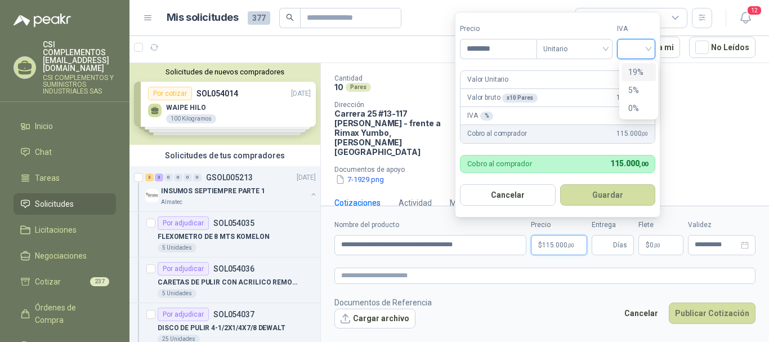
click at [644, 71] on div "19%" at bounding box center [638, 72] width 21 height 12
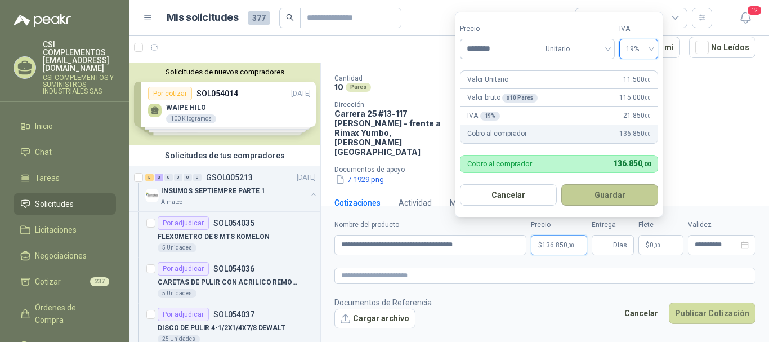
click at [623, 190] on button "Guardar" at bounding box center [609, 194] width 97 height 21
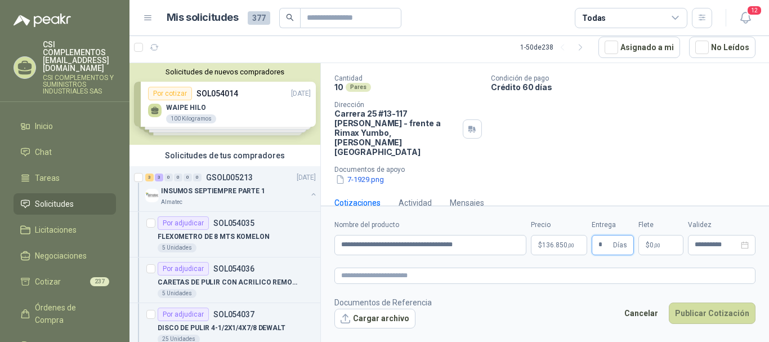
type input "*"
click at [657, 244] on span ",00" at bounding box center [657, 245] width 7 height 6
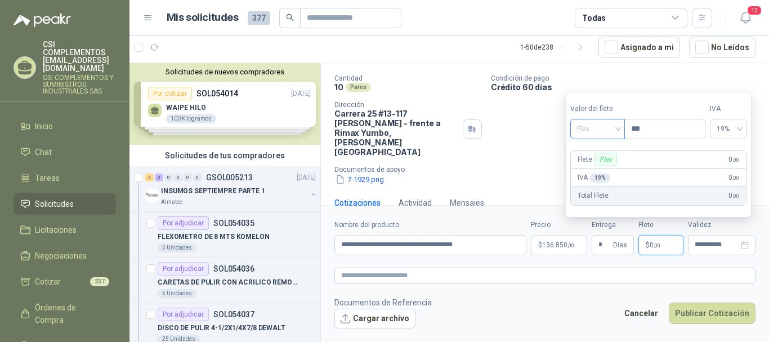
click at [621, 129] on div "Flex" at bounding box center [597, 129] width 55 height 20
click at [602, 170] on div "Incluido" at bounding box center [598, 170] width 39 height 12
click at [701, 236] on div "**********" at bounding box center [722, 245] width 68 height 20
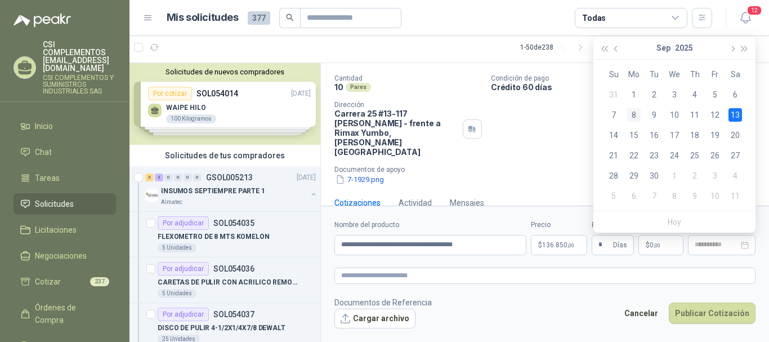
click at [634, 113] on div "8" at bounding box center [634, 115] width 14 height 14
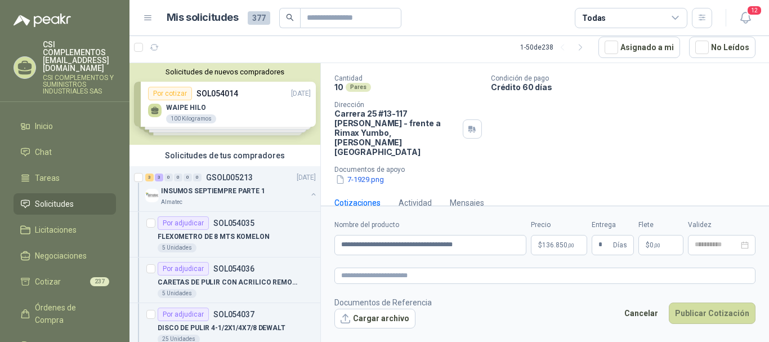
type input "**********"
click at [697, 317] on button "Publicar Cotización" at bounding box center [712, 312] width 87 height 21
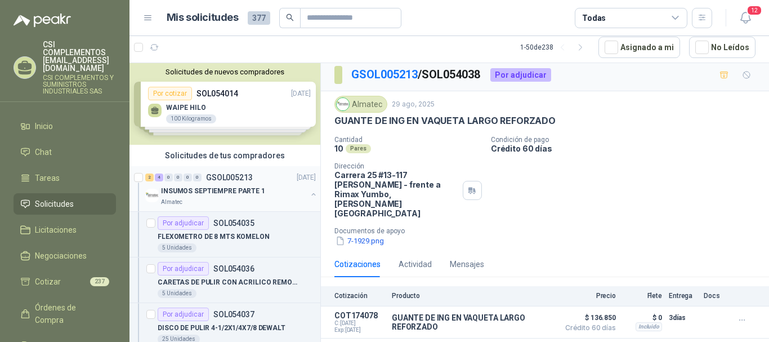
click at [213, 173] on p "GSOL005213" at bounding box center [229, 177] width 47 height 8
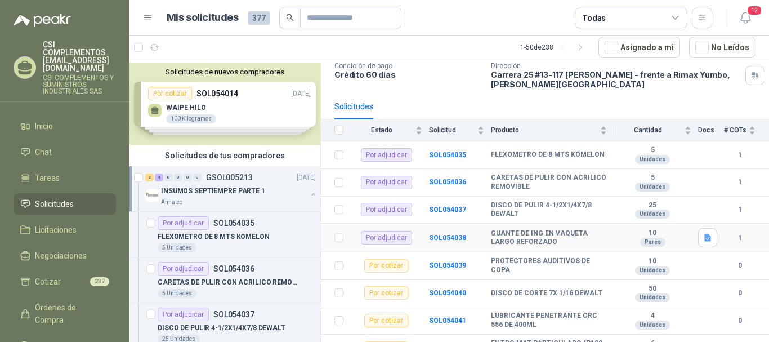
scroll to position [100, 0]
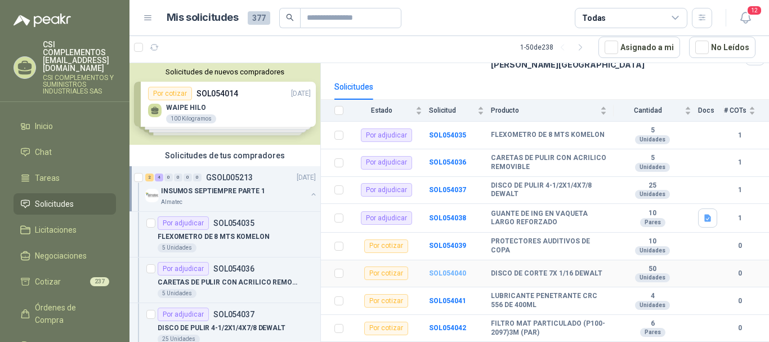
click at [445, 275] on b "SOL054040" at bounding box center [447, 273] width 37 height 8
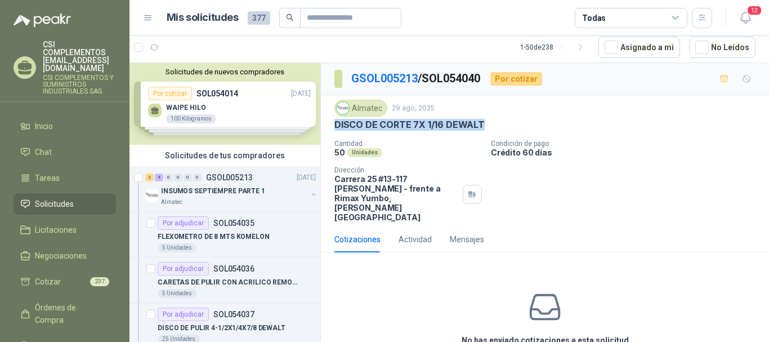
drag, startPoint x: 335, startPoint y: 126, endPoint x: 498, endPoint y: 123, distance: 162.7
click at [498, 123] on div "DISCO DE CORTE 7X 1/16 DEWALT" at bounding box center [544, 125] width 421 height 12
copy p "DISCO DE CORTE 7X 1/16 DEWALT"
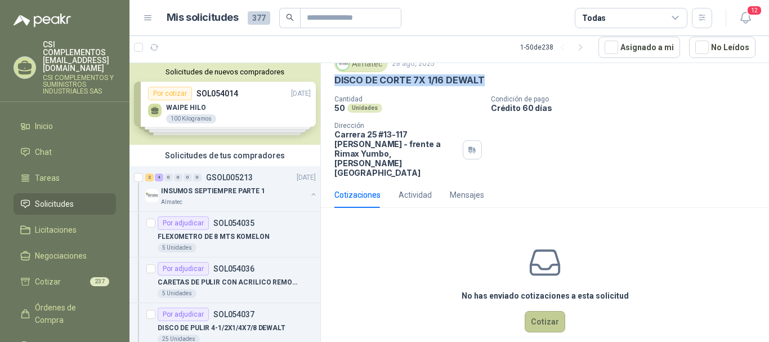
click at [541, 311] on button "Cotizar" at bounding box center [545, 321] width 41 height 21
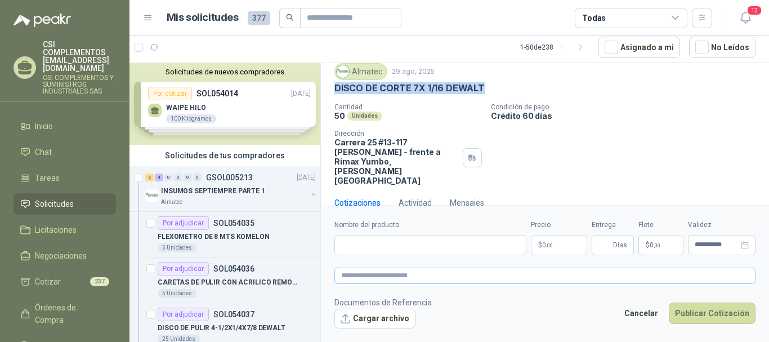
scroll to position [37, 0]
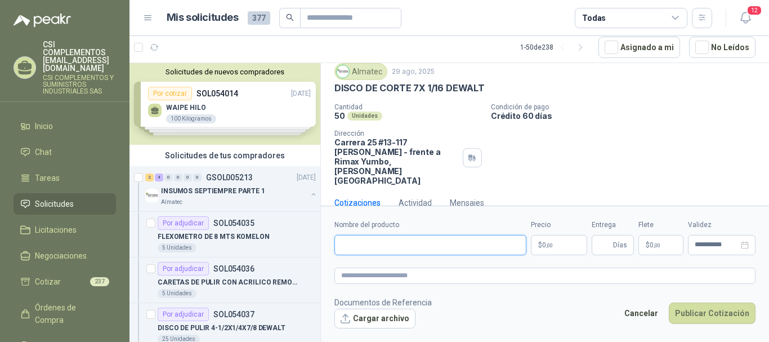
click at [381, 251] on input "Nombre del producto" at bounding box center [430, 245] width 192 height 20
paste input "**********"
type input "**********"
click at [577, 245] on p "$ 0 ,00" at bounding box center [559, 245] width 56 height 20
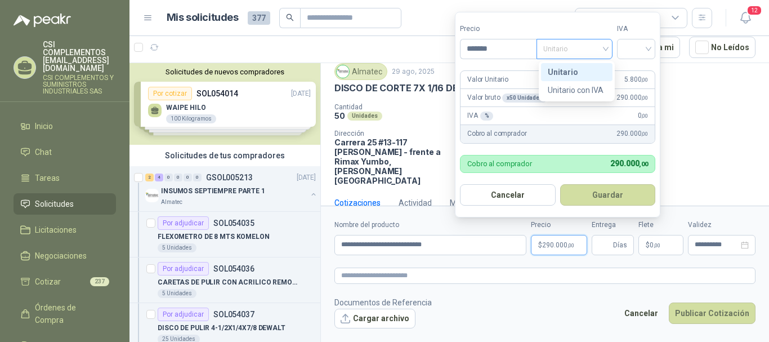
click at [599, 46] on span "Unitario" at bounding box center [574, 49] width 62 height 17
type input "*******"
click at [589, 73] on div "Unitario" at bounding box center [577, 72] width 58 height 12
click at [647, 51] on input "search" at bounding box center [636, 47] width 25 height 17
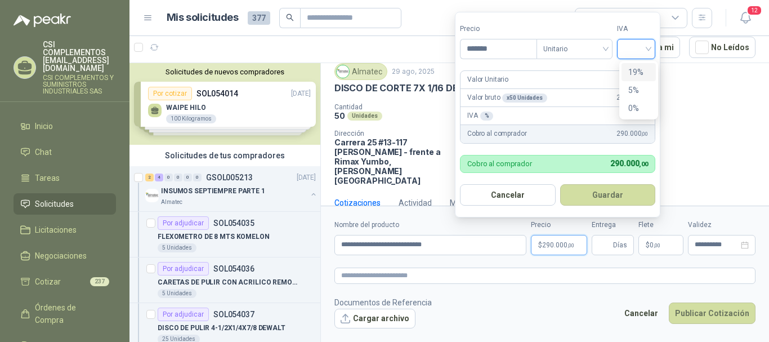
click at [634, 77] on div "19%" at bounding box center [638, 72] width 21 height 12
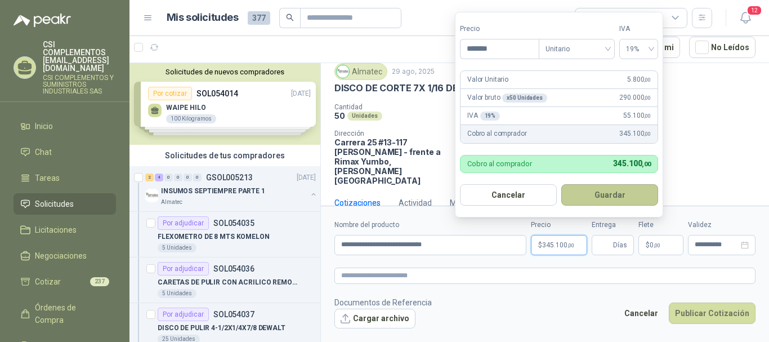
click at [615, 193] on button "Guardar" at bounding box center [609, 194] width 97 height 21
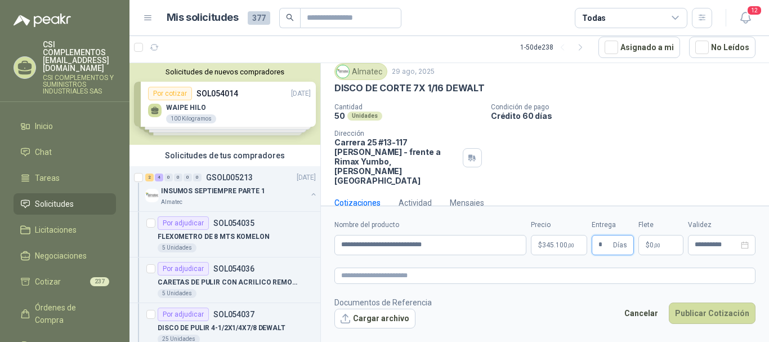
type input "*"
click at [651, 236] on p "$ 0 ,00" at bounding box center [660, 245] width 45 height 20
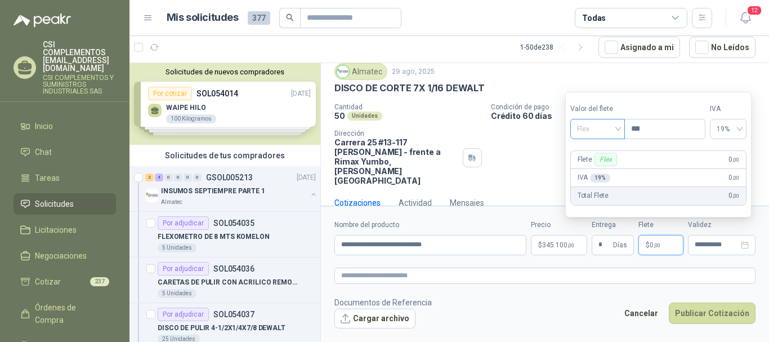
click at [618, 131] on span "Flex" at bounding box center [597, 128] width 41 height 17
click at [595, 169] on div "Incluido" at bounding box center [598, 170] width 39 height 12
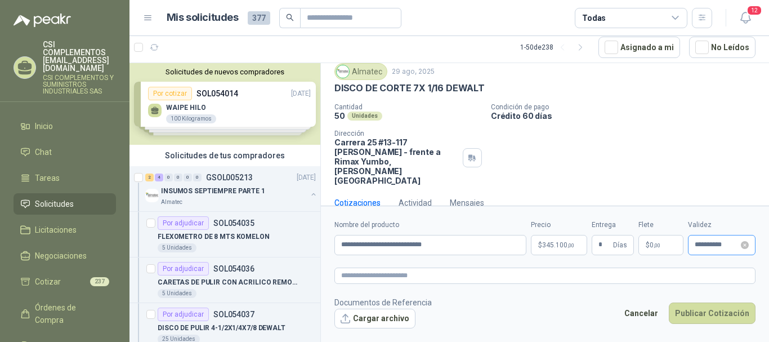
click at [715, 238] on div "**********" at bounding box center [722, 245] width 68 height 20
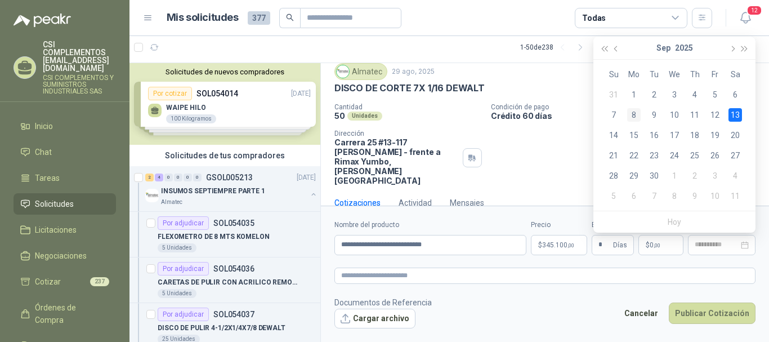
click at [637, 115] on div "8" at bounding box center [634, 115] width 14 height 14
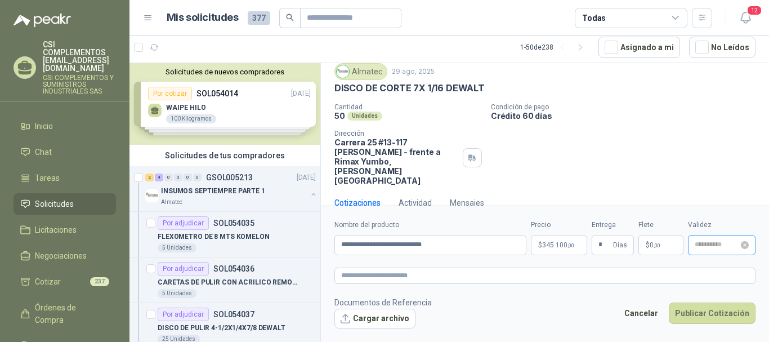
type input "**********"
click at [721, 316] on button "Publicar Cotización" at bounding box center [712, 312] width 87 height 21
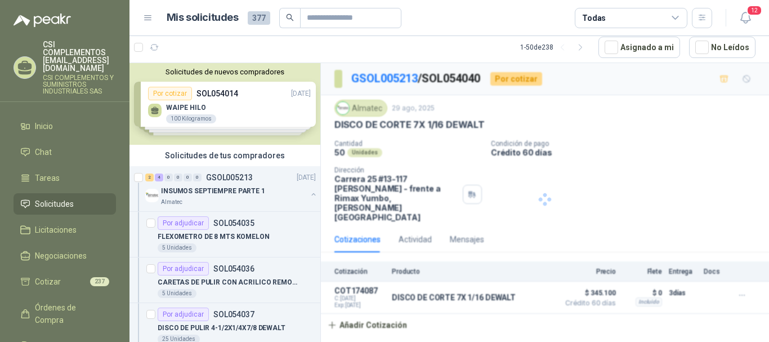
scroll to position [0, 0]
click at [204, 197] on div "INSUMOS SEPTIEMPRE PARTE 1" at bounding box center [234, 191] width 146 height 14
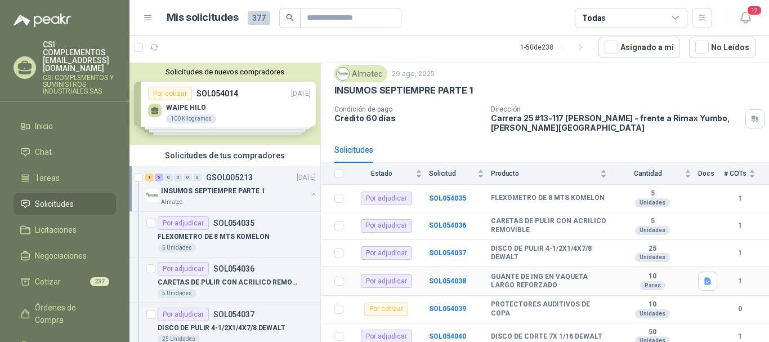
scroll to position [100, 0]
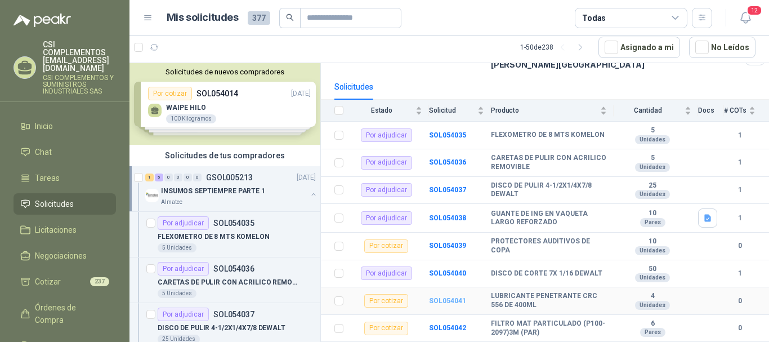
click at [453, 297] on b "SOL054041" at bounding box center [447, 301] width 37 height 8
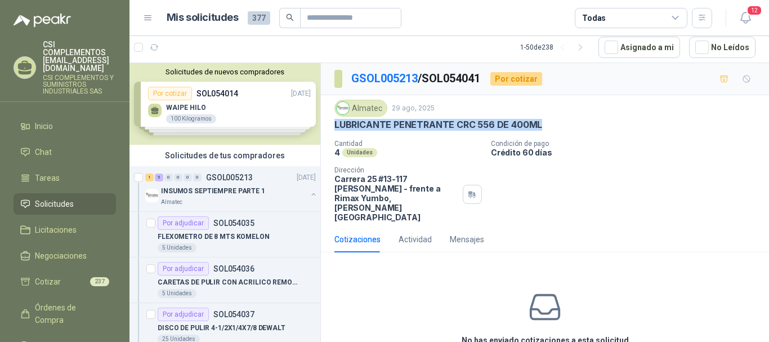
drag, startPoint x: 333, startPoint y: 125, endPoint x: 555, endPoint y: 124, distance: 221.8
click at [555, 124] on div "Almatec [DATE] LUBRICANTE PENETRANTE CRC 556 DE 400ML Cantidad 4 Unidades Condi…" at bounding box center [545, 160] width 448 height 131
copy p "LUBRICANTE PENETRANTE CRC 556 DE 400ML"
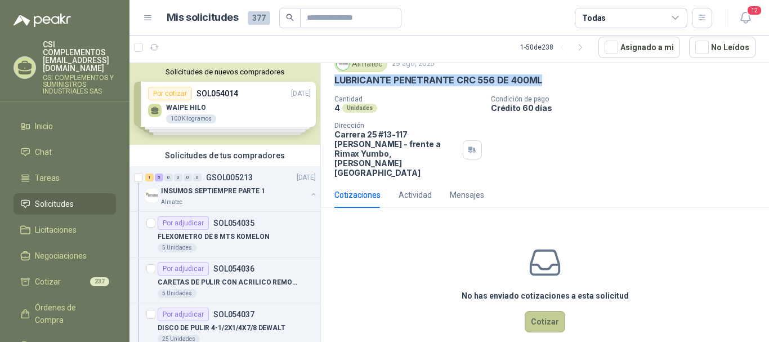
click at [540, 311] on button "Cotizar" at bounding box center [545, 321] width 41 height 21
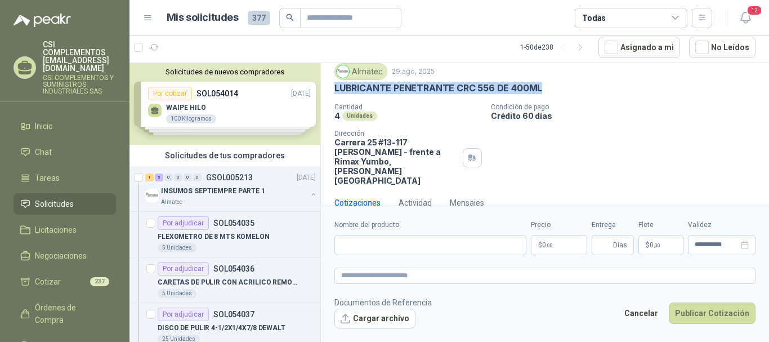
scroll to position [37, 0]
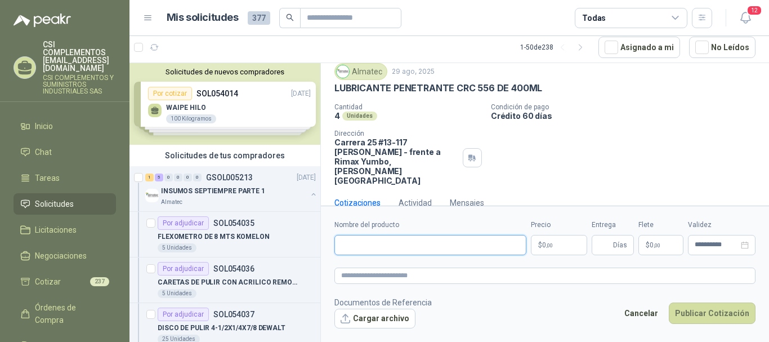
click at [404, 244] on input "Nombre del producto" at bounding box center [430, 245] width 192 height 20
paste input "**********"
type input "**********"
click at [542, 244] on span "0 ,00" at bounding box center [547, 244] width 11 height 7
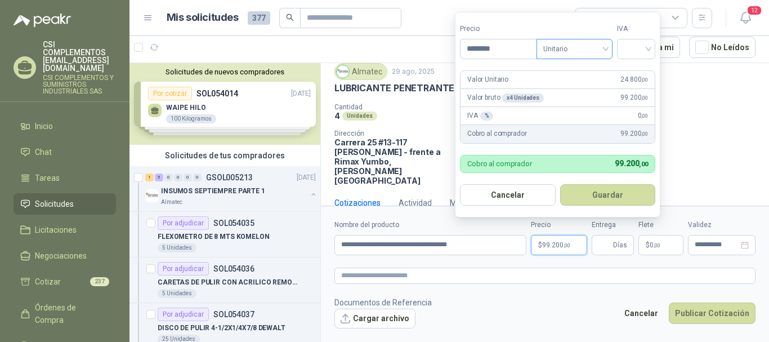
click at [611, 43] on div "Unitario" at bounding box center [574, 49] width 76 height 20
type input "********"
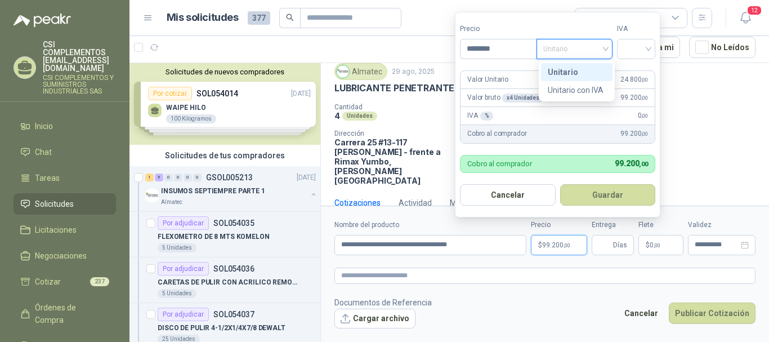
click at [584, 68] on div "Unitario" at bounding box center [577, 72] width 58 height 12
click at [648, 47] on input "search" at bounding box center [636, 47] width 25 height 17
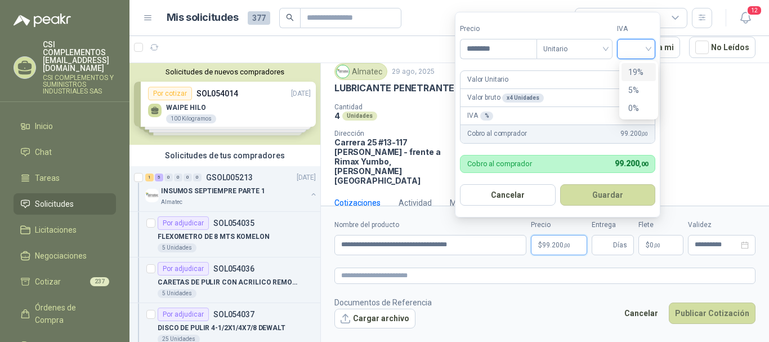
click at [632, 72] on div "19%" at bounding box center [638, 72] width 21 height 12
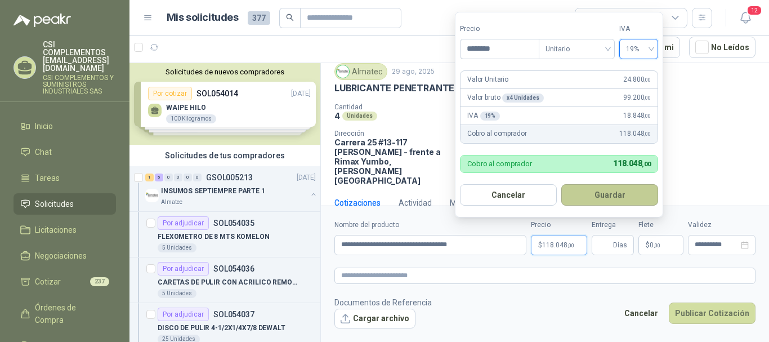
click at [636, 201] on button "Guardar" at bounding box center [609, 194] width 97 height 21
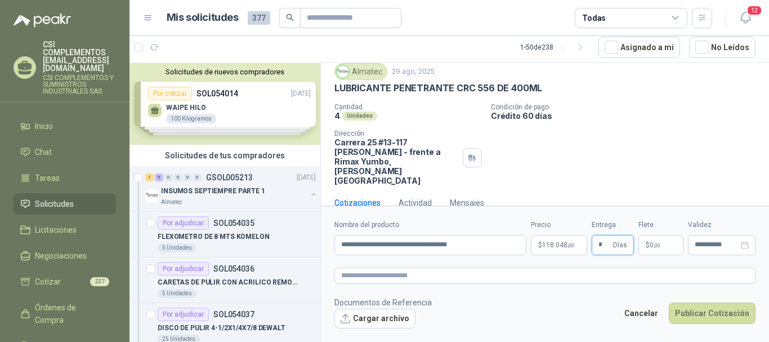
type input "*"
click at [655, 241] on span "0 ,00" at bounding box center [655, 244] width 11 height 7
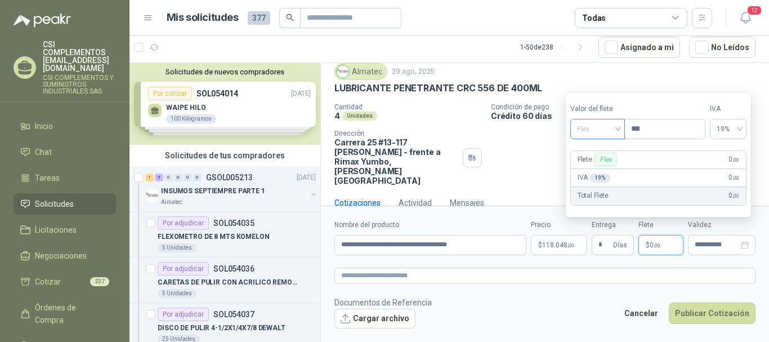
click at [618, 131] on span "Flex" at bounding box center [597, 128] width 41 height 17
click at [606, 168] on div "Incluido" at bounding box center [598, 170] width 39 height 12
click at [711, 241] on input "**********" at bounding box center [717, 244] width 44 height 7
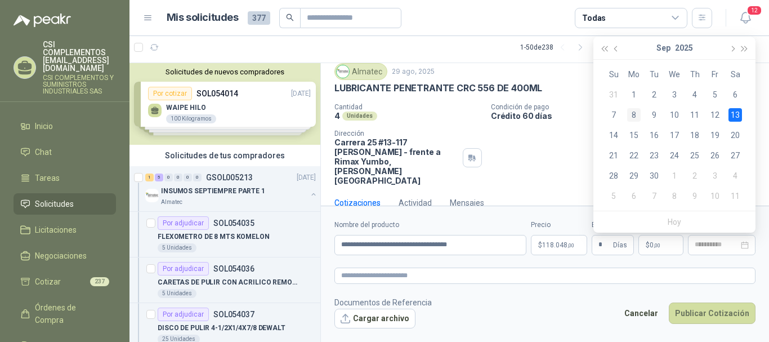
click at [636, 113] on div "8" at bounding box center [634, 115] width 14 height 14
type input "**********"
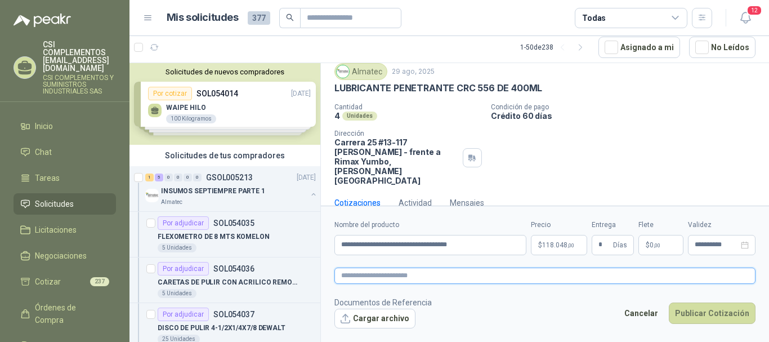
click at [473, 274] on textarea at bounding box center [544, 275] width 421 height 16
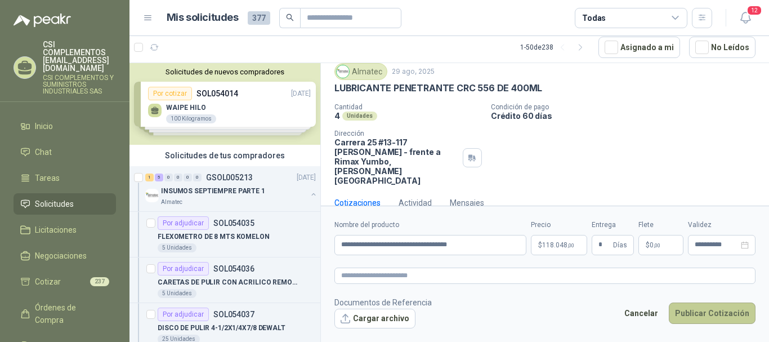
click at [701, 306] on button "Publicar Cotización" at bounding box center [712, 312] width 87 height 21
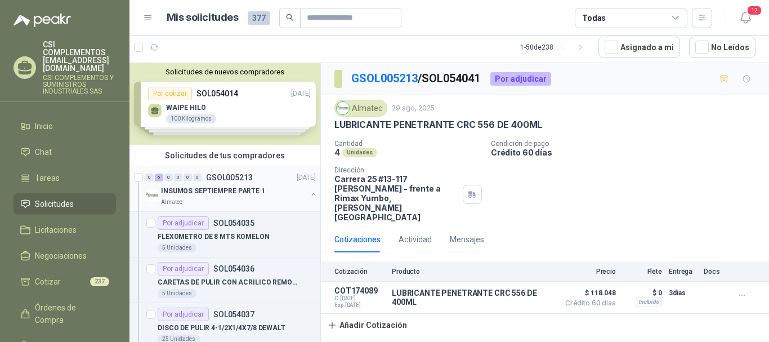
scroll to position [0, 0]
click at [203, 186] on p "INSUMOS SEPTIEMPRE PARTE 1" at bounding box center [213, 191] width 104 height 11
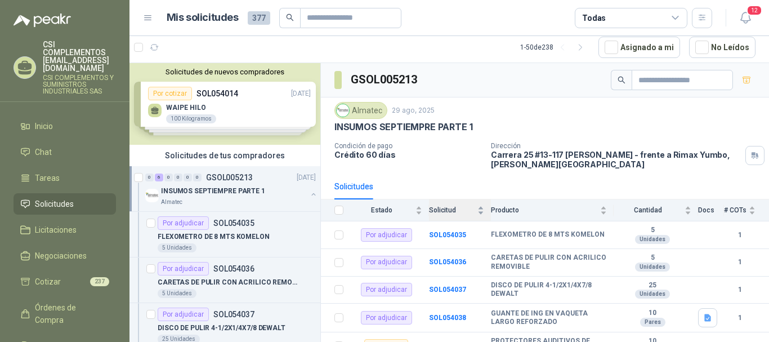
scroll to position [100, 0]
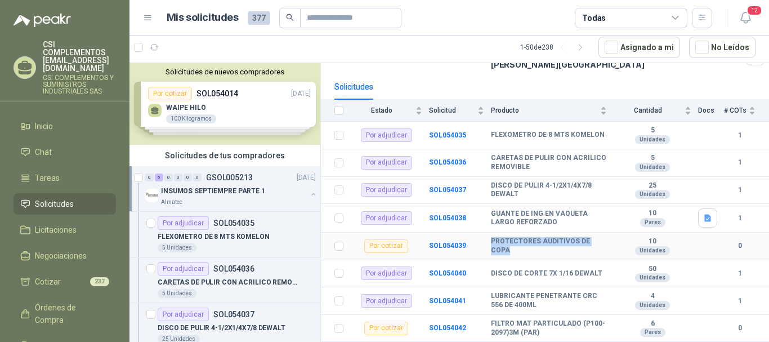
drag, startPoint x: 489, startPoint y: 240, endPoint x: 509, endPoint y: 252, distance: 23.5
click at [509, 252] on tr "Por cotizar SOL054039 PROTECTORES AUDITIVOS DE COPA 10 Unidades 0" at bounding box center [545, 246] width 448 height 28
copy tr "PROTECTORES AUDITIVOS DE COPA"
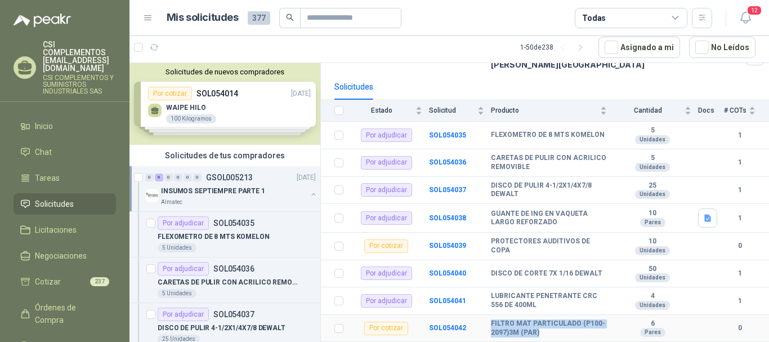
drag, startPoint x: 491, startPoint y: 321, endPoint x: 549, endPoint y: 330, distance: 59.2
click at [549, 330] on b "FILTRO MAT PARTICULADO (P100-2097)3M (PAR)" at bounding box center [549, 327] width 116 height 17
copy b "FILTRO MAT PARTICULADO (P100-2097)3M (PAR)"
